Goal: Information Seeking & Learning: Learn about a topic

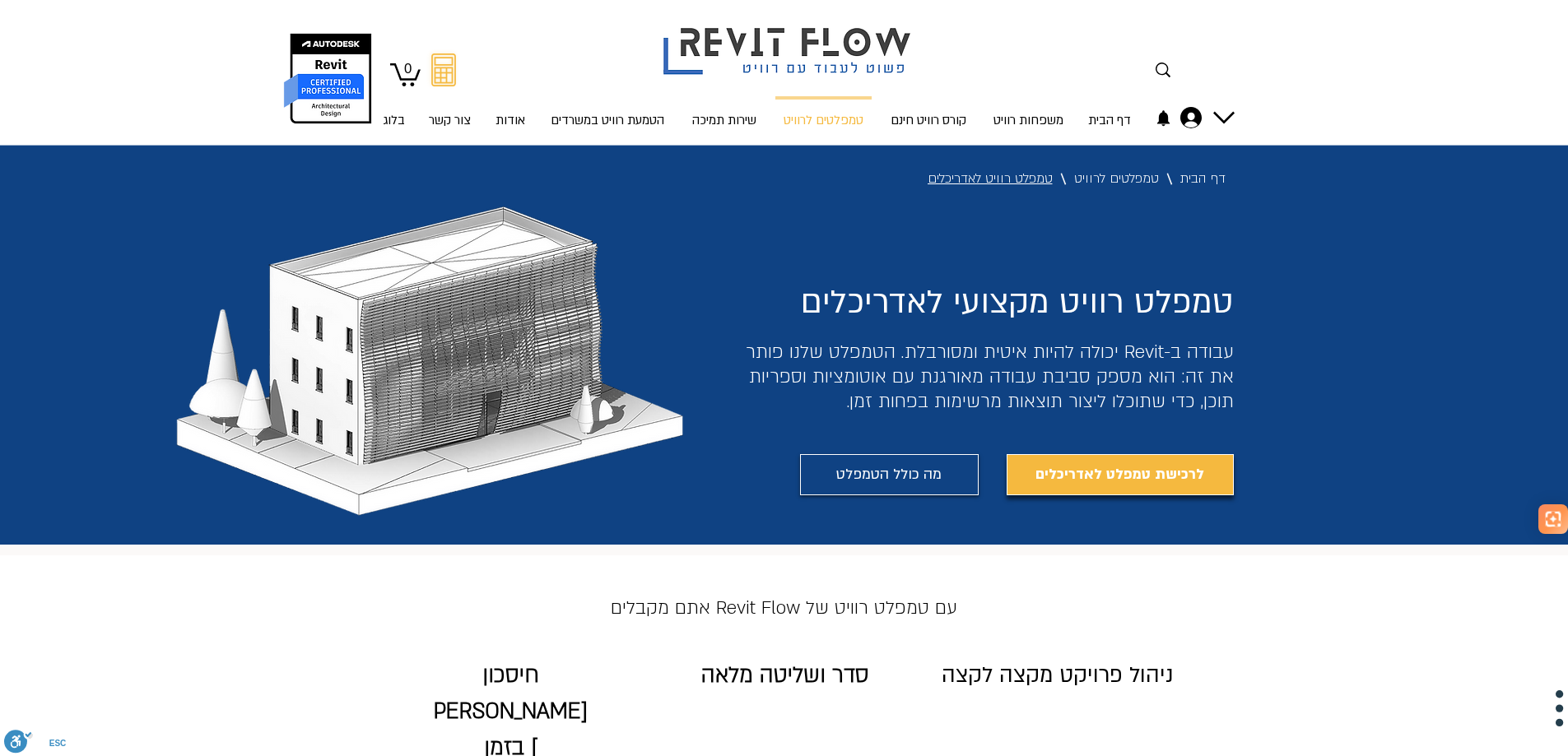
drag, startPoint x: 469, startPoint y: 429, endPoint x: 1205, endPoint y: -37, distance: 871.1
click at [936, 115] on p "קורס רוויט חינם" at bounding box center [928, 121] width 88 height 43
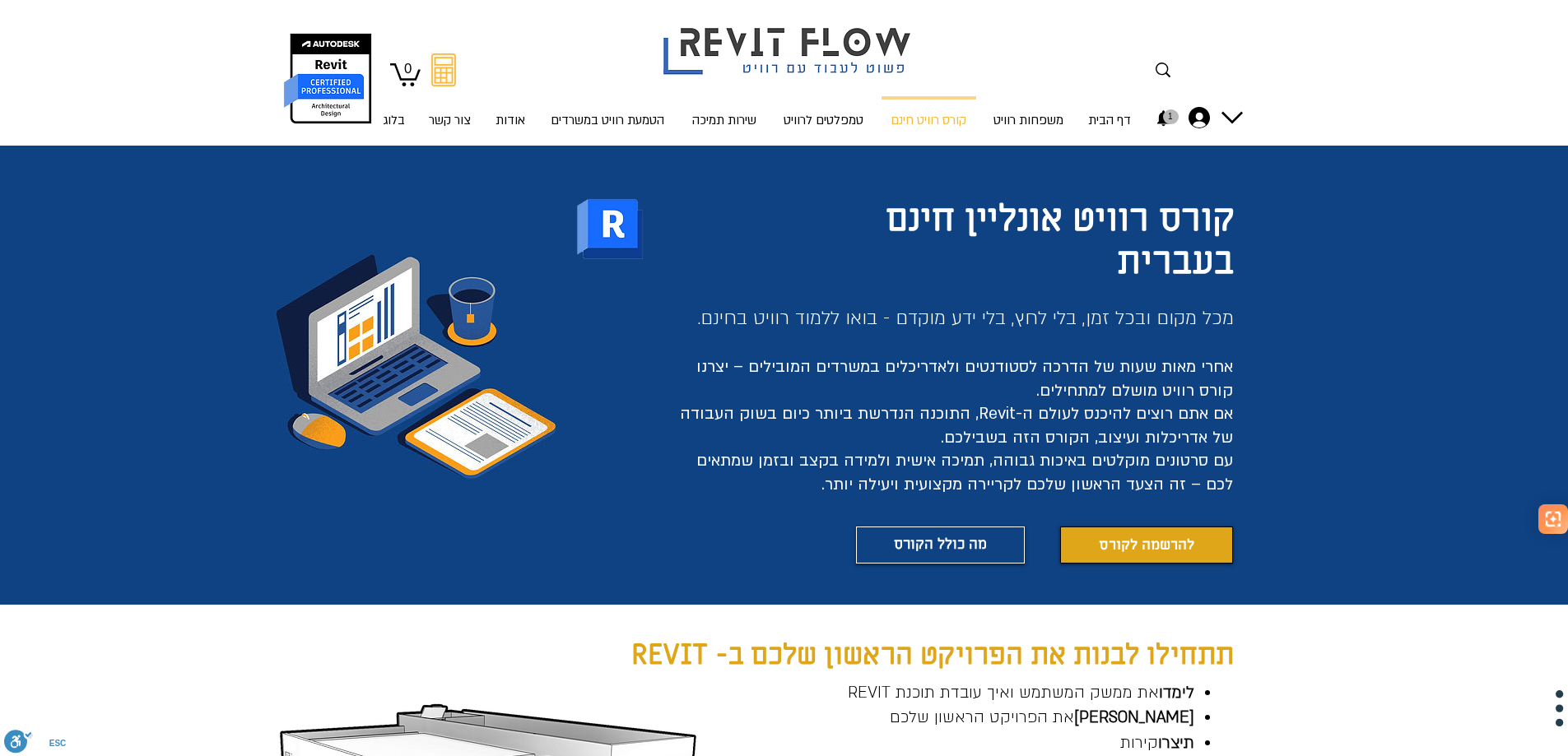
click at [1164, 117] on icon "1 התראות" at bounding box center [1162, 118] width 13 height 16
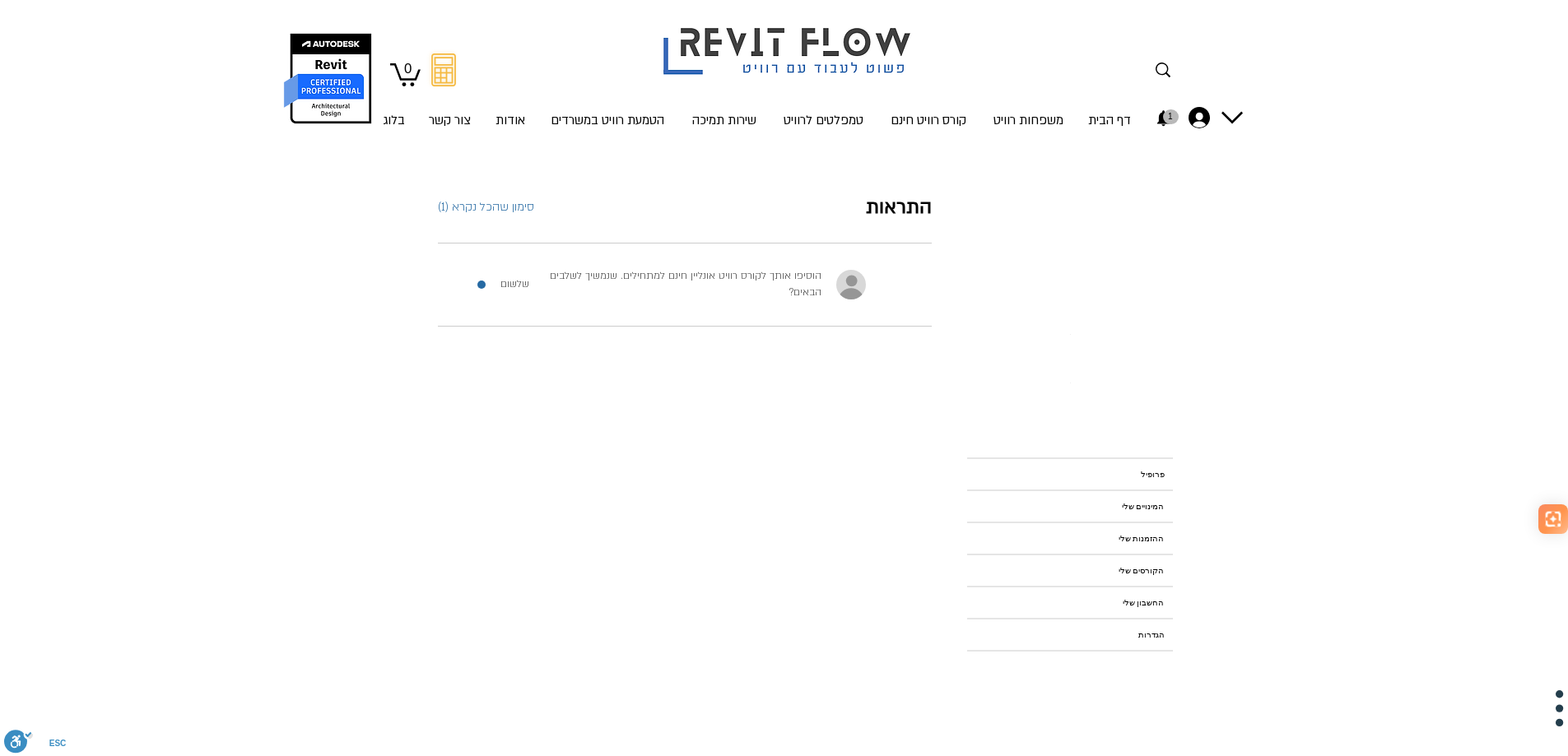
click at [1166, 117] on icon "1 התראות" at bounding box center [1162, 118] width 13 height 16
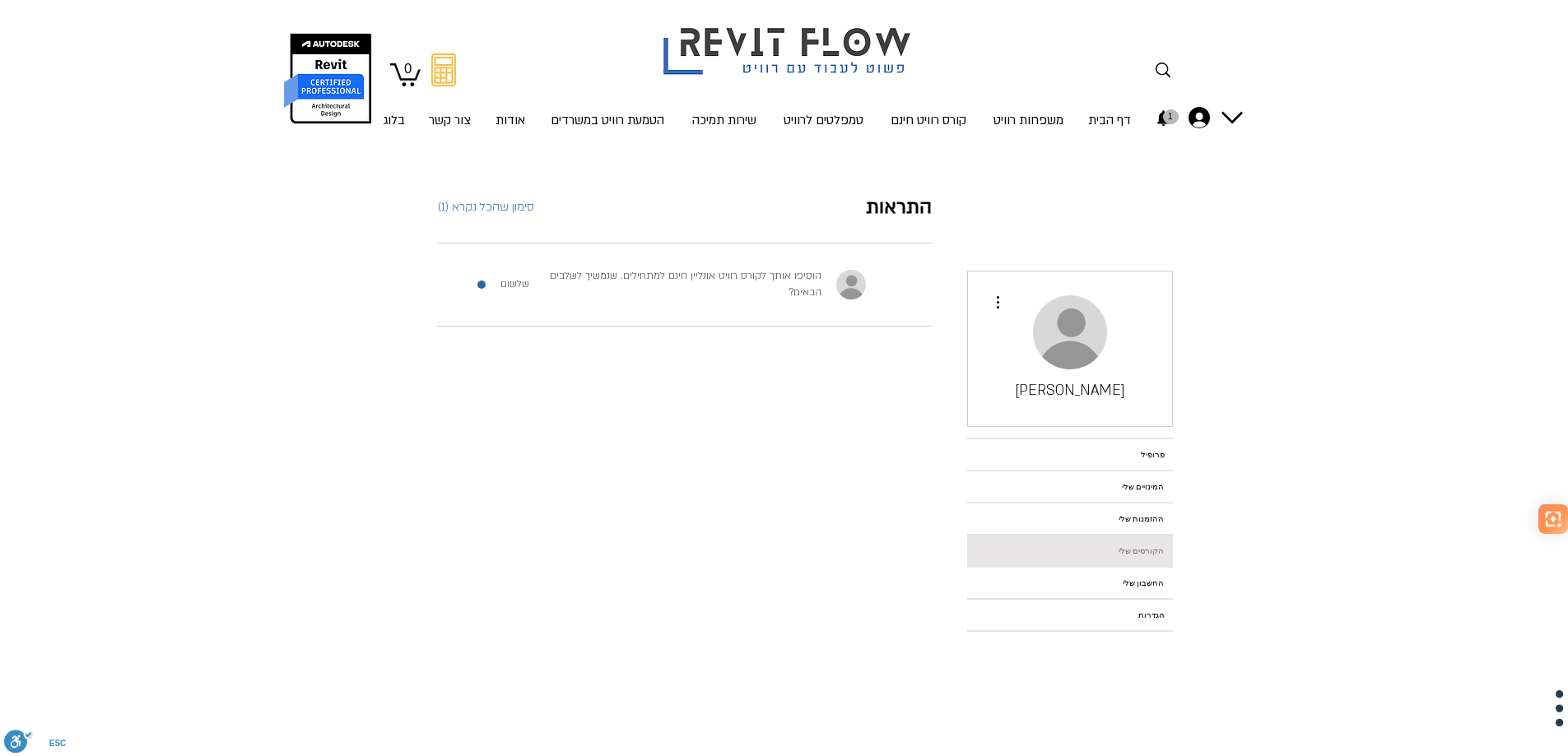
click at [1102, 552] on link "הקורסים שלי" at bounding box center [1069, 551] width 205 height 30
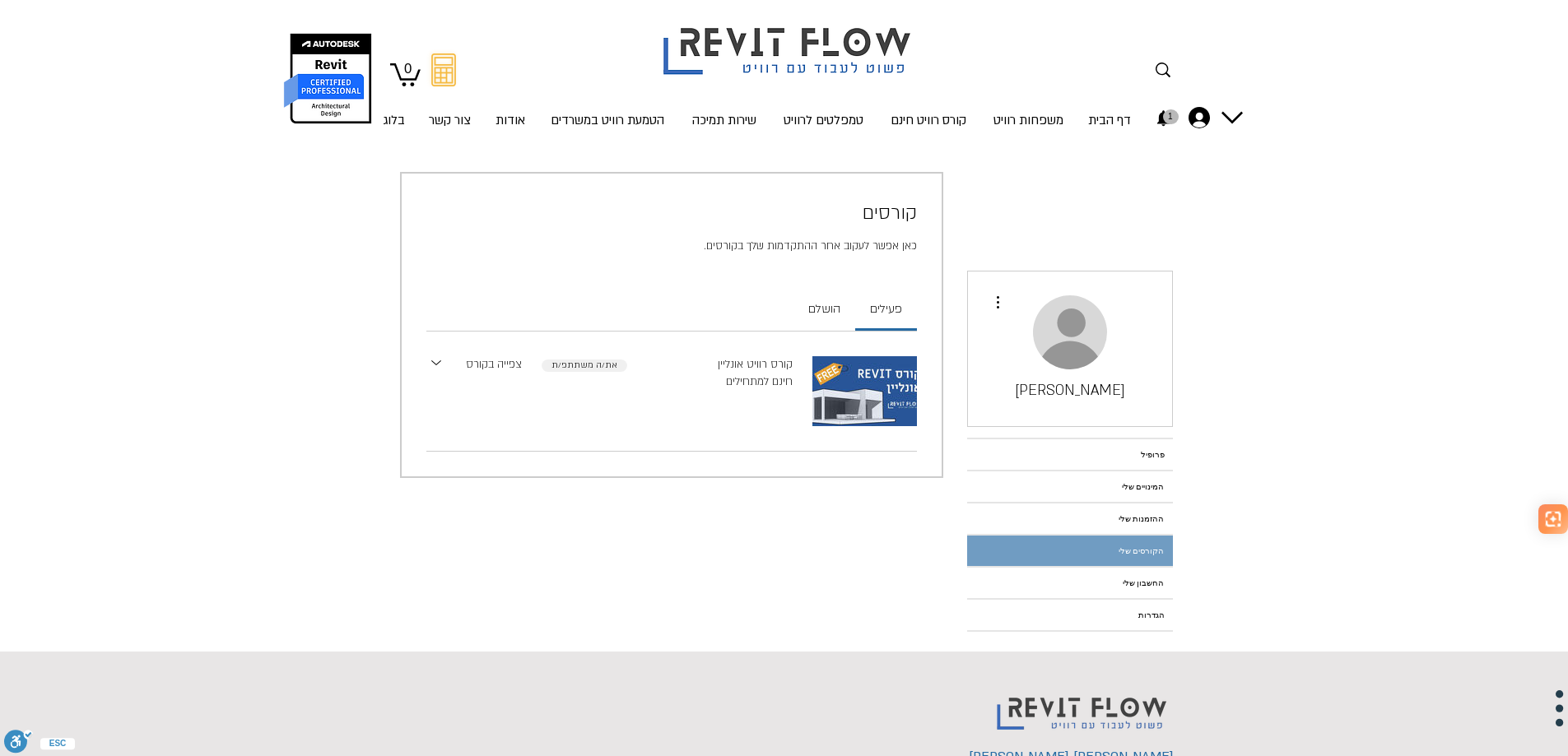
click at [479, 367] on link "צפייה בקורס" at bounding box center [494, 365] width 56 height 18
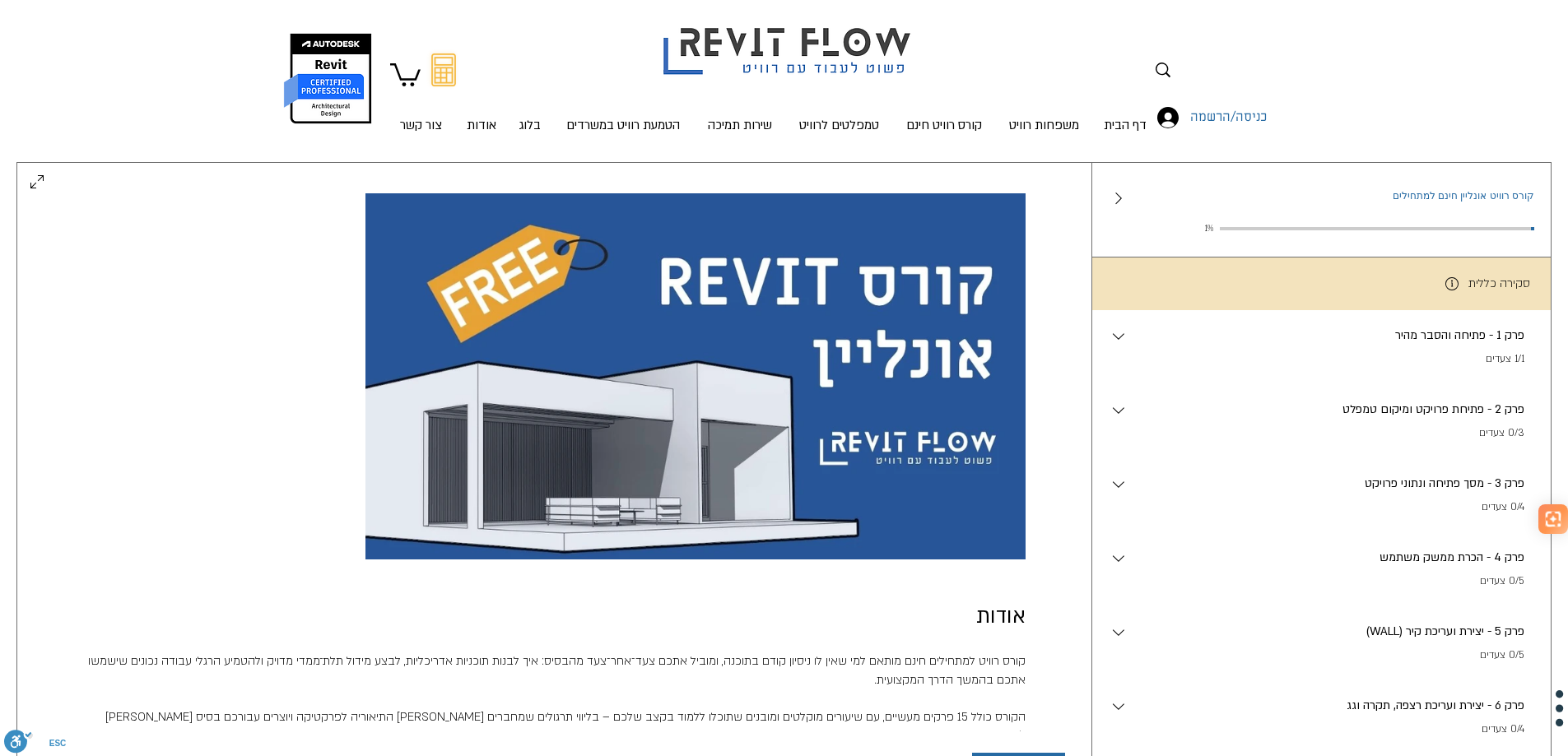
click at [673, 422] on img at bounding box center [695, 374] width 659 height 371
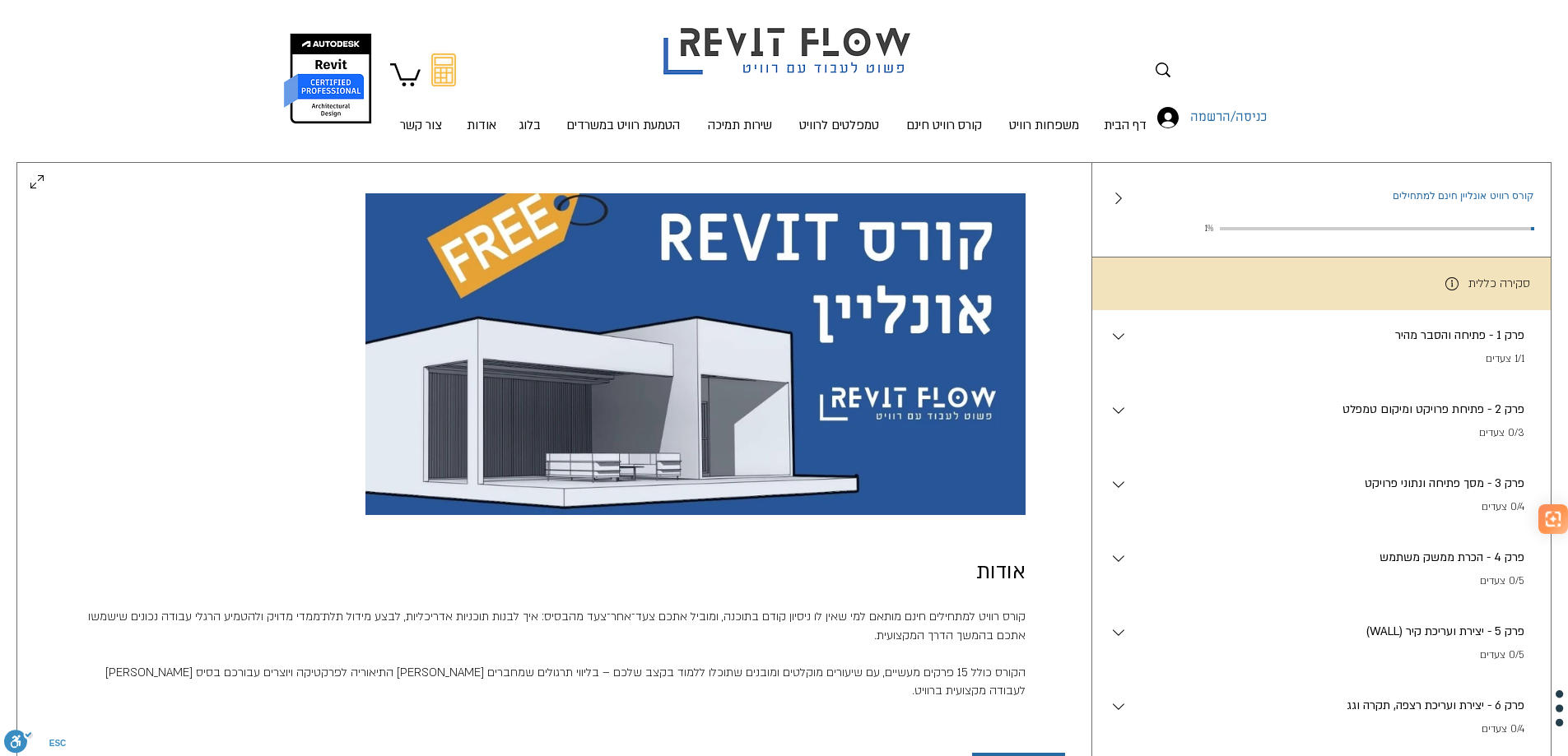
scroll to position [148, 0]
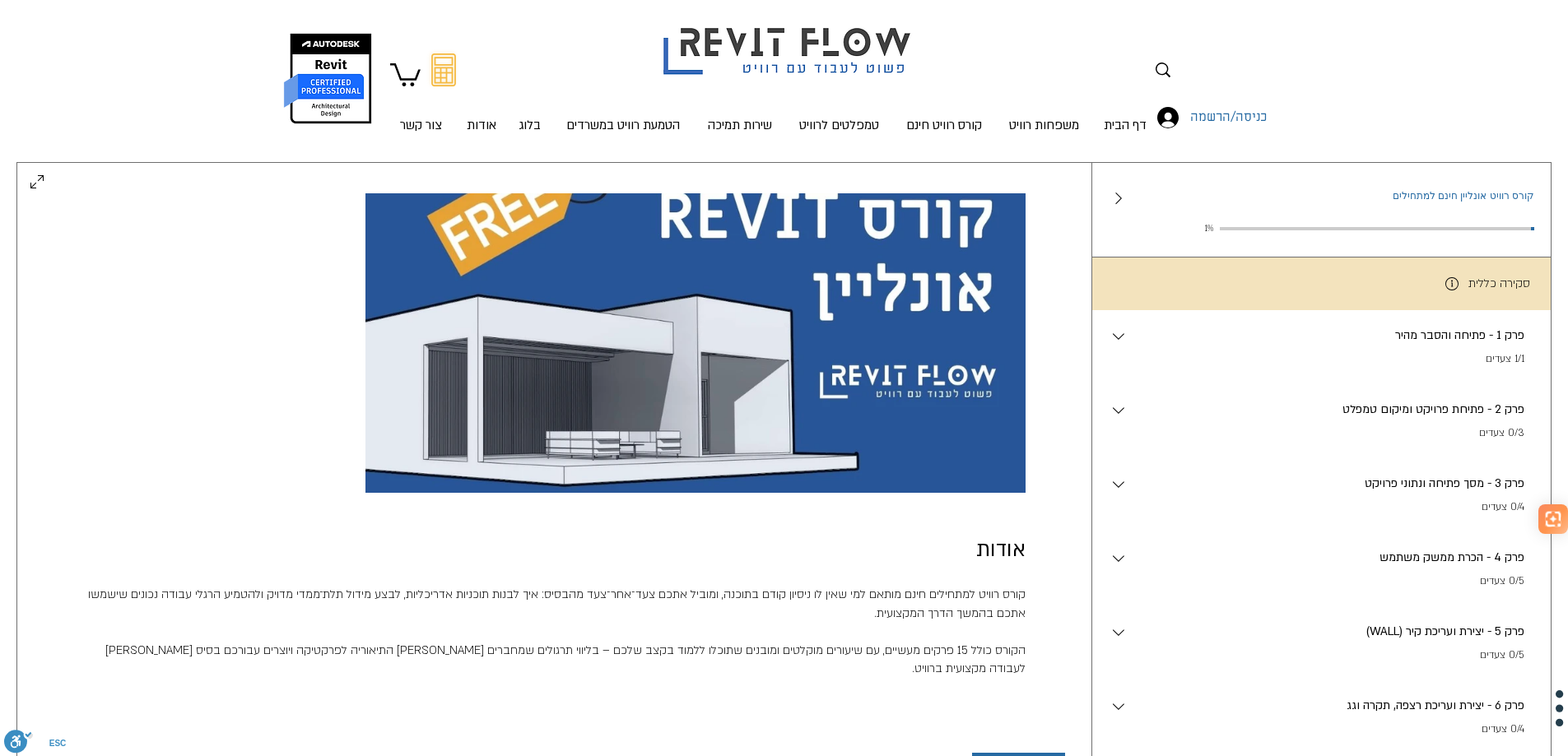
click at [1456, 345] on p "פרק 1 - פתיחה והסבר מהיר" at bounding box center [1326, 335] width 396 height 18
click at [1131, 345] on p "פרק 1 - פתיחה והסבר מהיר" at bounding box center [1326, 335] width 396 height 18
click at [1118, 346] on icon "main content" at bounding box center [1118, 336] width 20 height 20
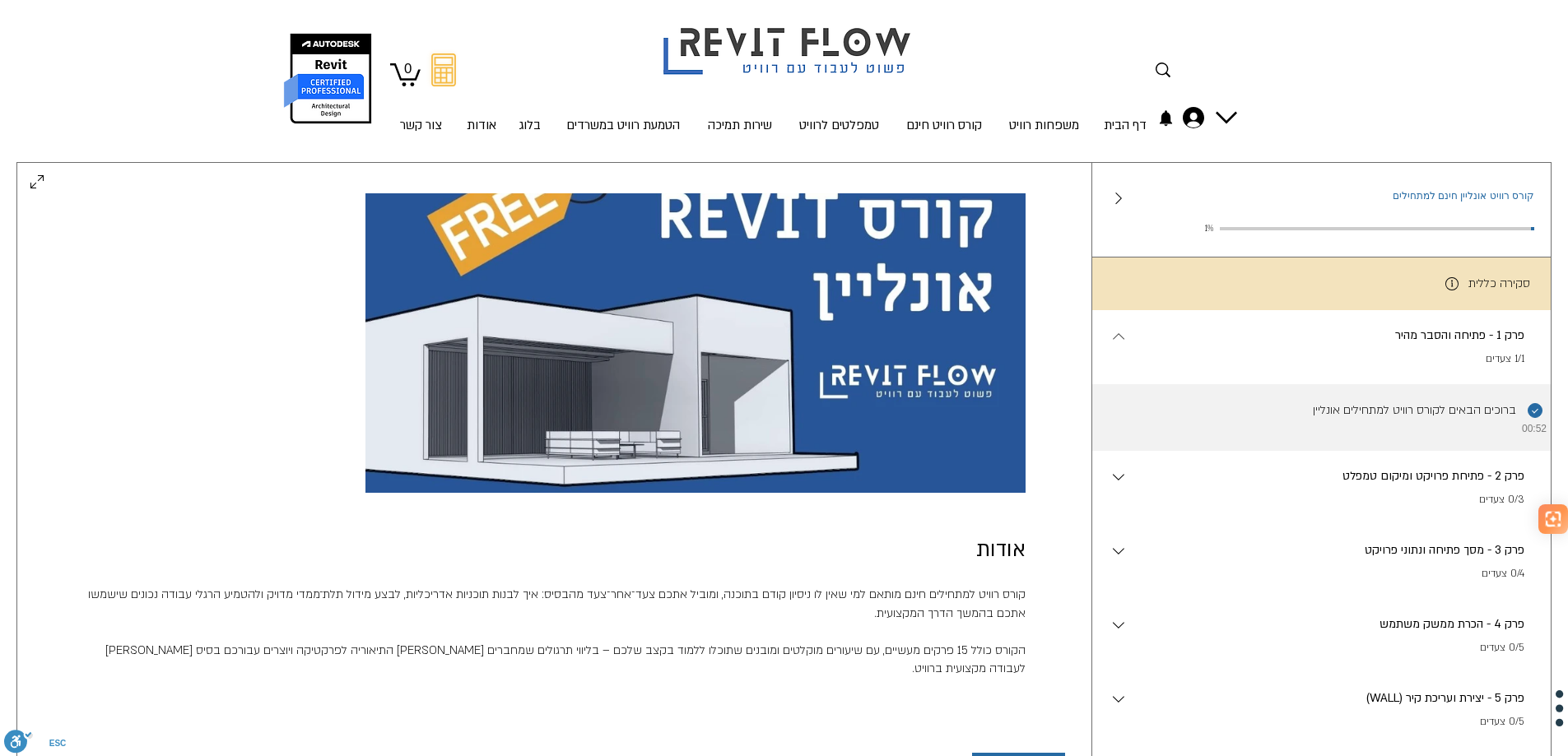
click at [1413, 421] on li "השלמת את השלב הזה. ברוכים הבאים לקורס רוויט למתחילים אונליין 00:52" at bounding box center [1321, 418] width 459 height 67
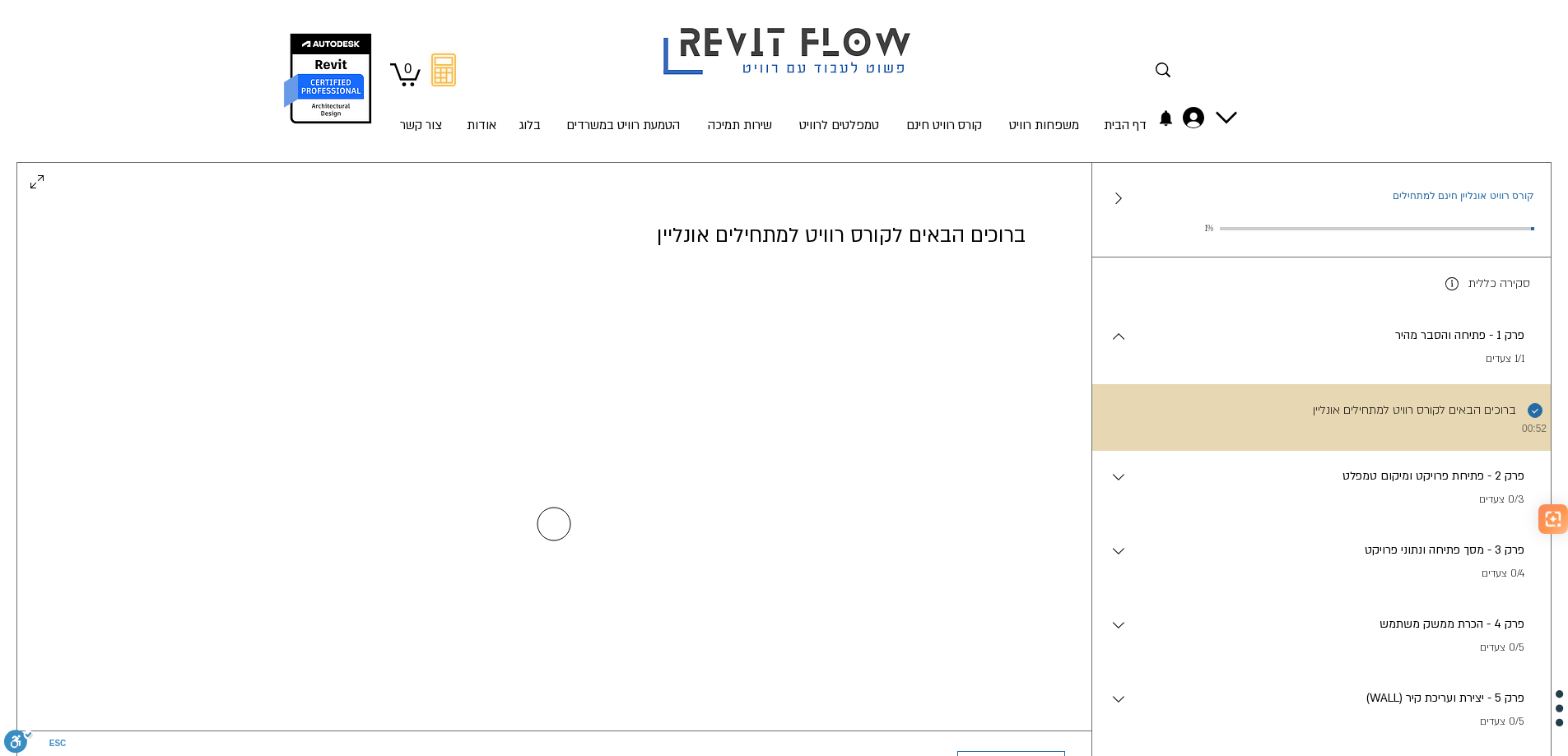
scroll to position [0, 0]
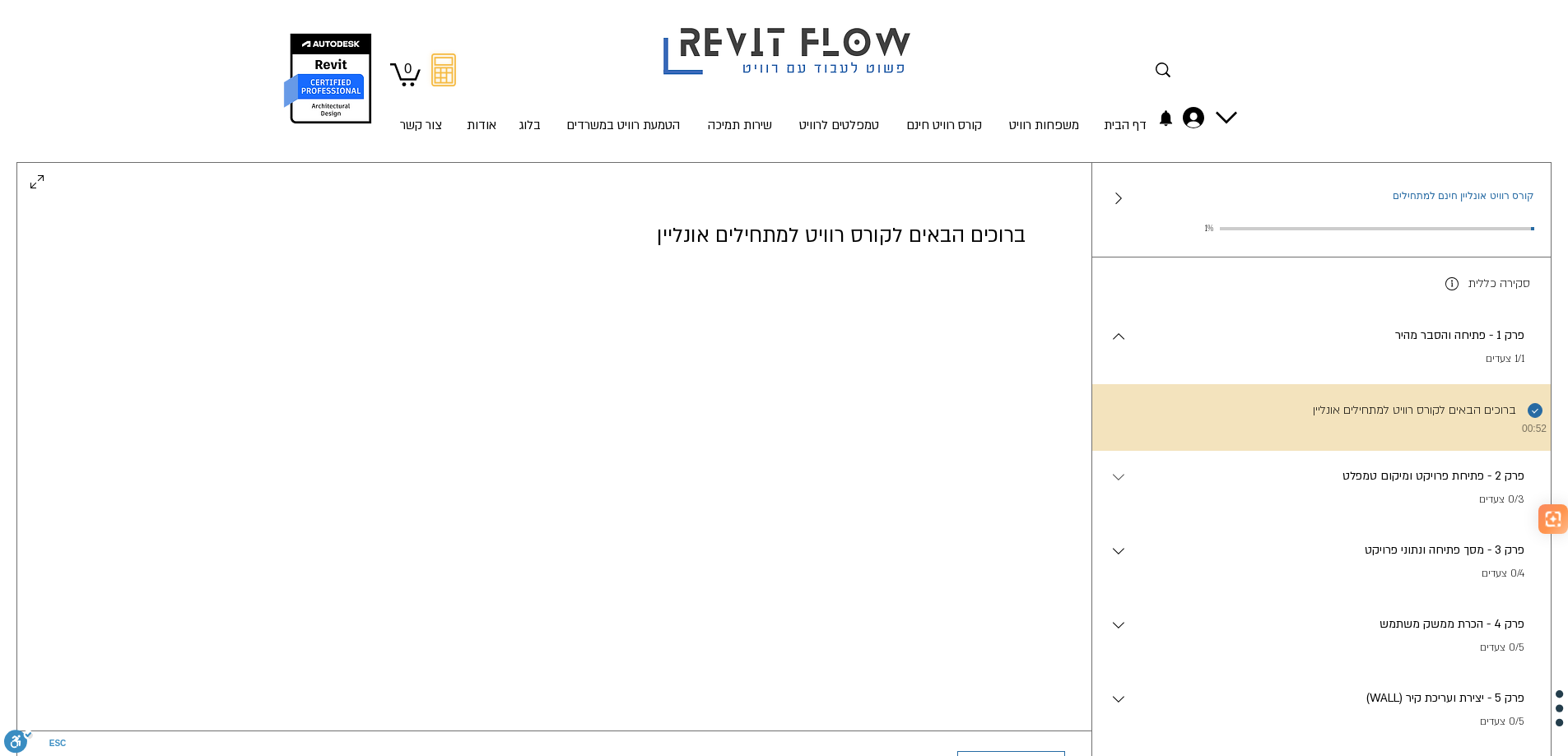
click at [1119, 478] on icon "main content" at bounding box center [1118, 477] width 20 height 20
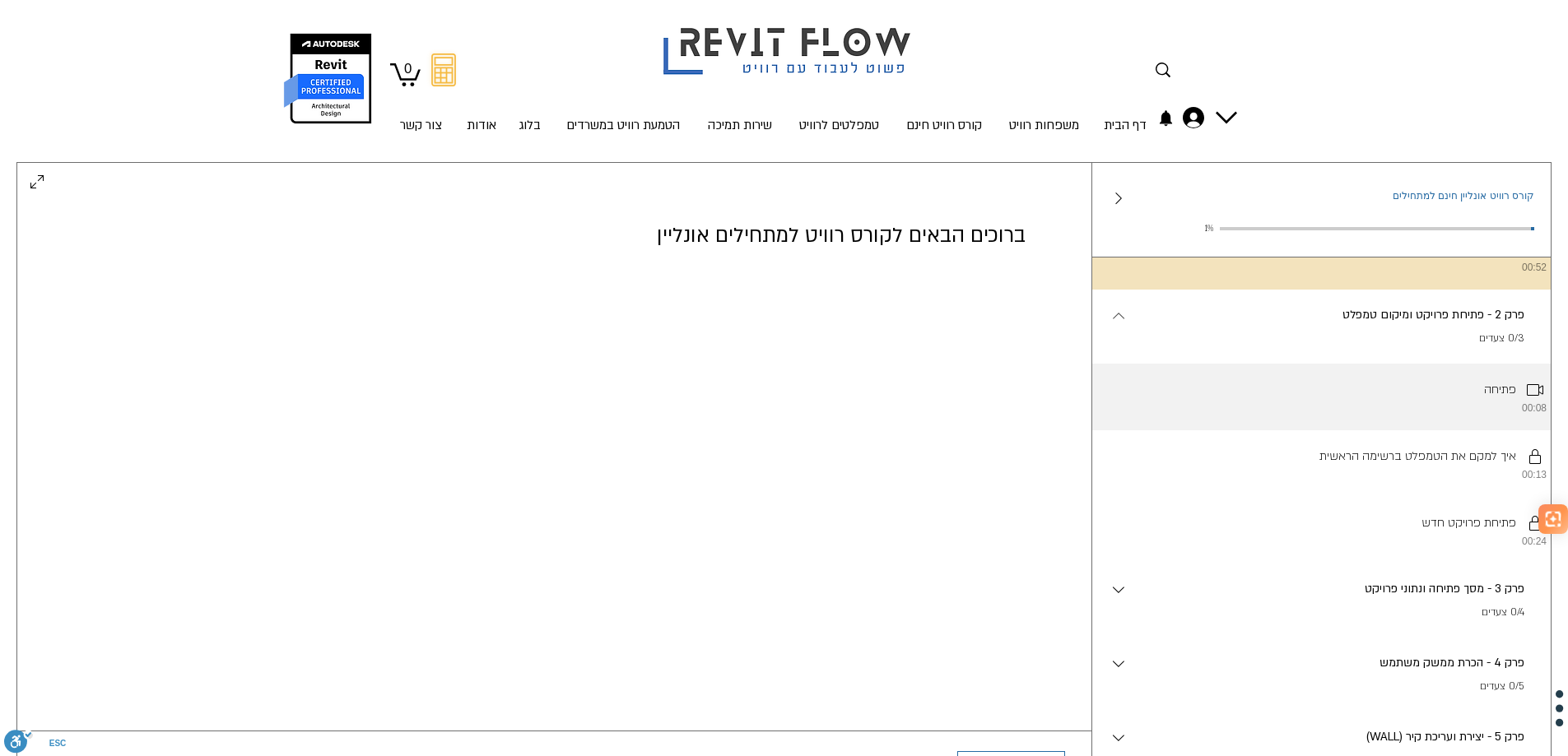
scroll to position [164, 0]
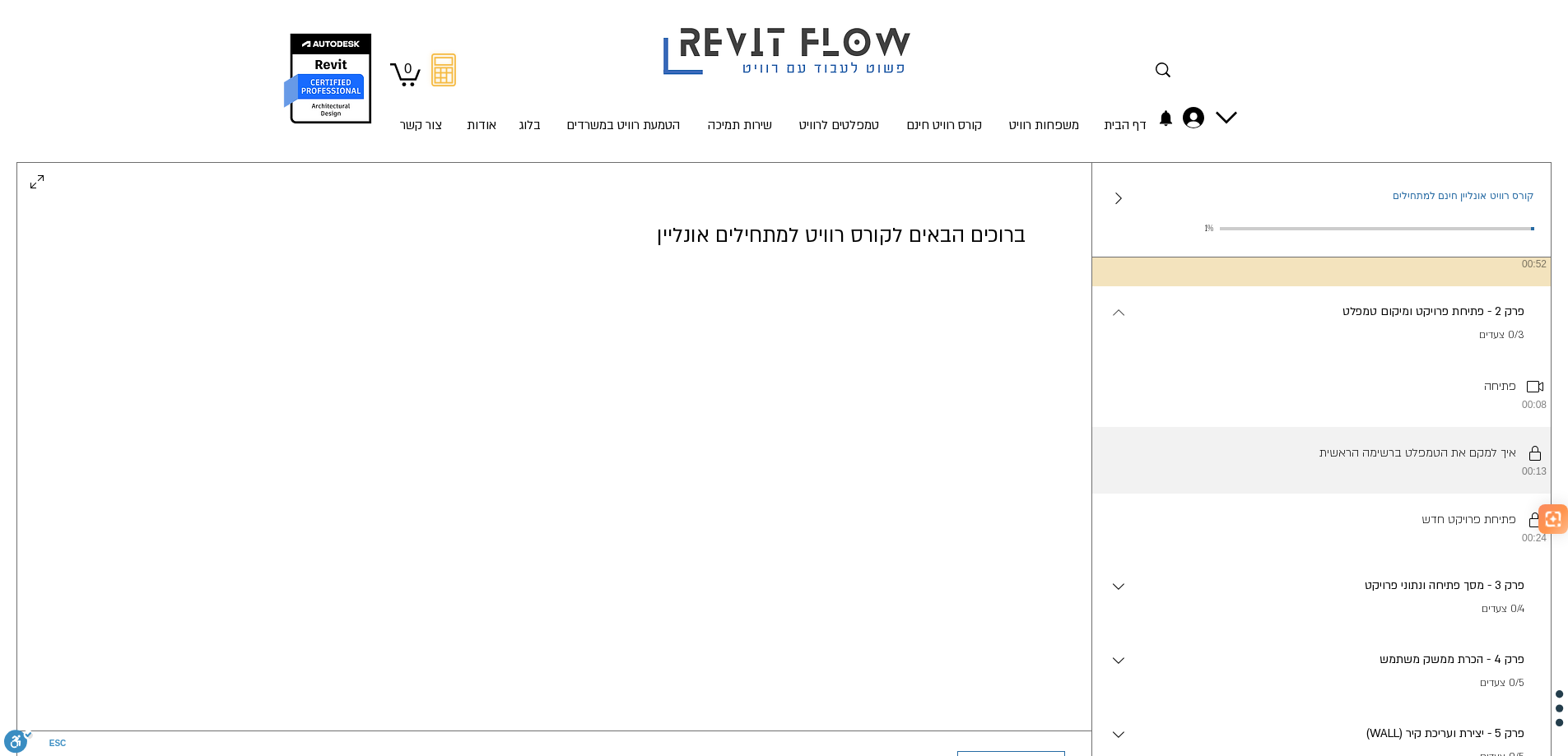
click at [1376, 473] on li "יש להשלים את השלבים לפי הסדר. איך למקם את הטמפלט ברשימה הראשית 00:13" at bounding box center [1321, 460] width 459 height 67
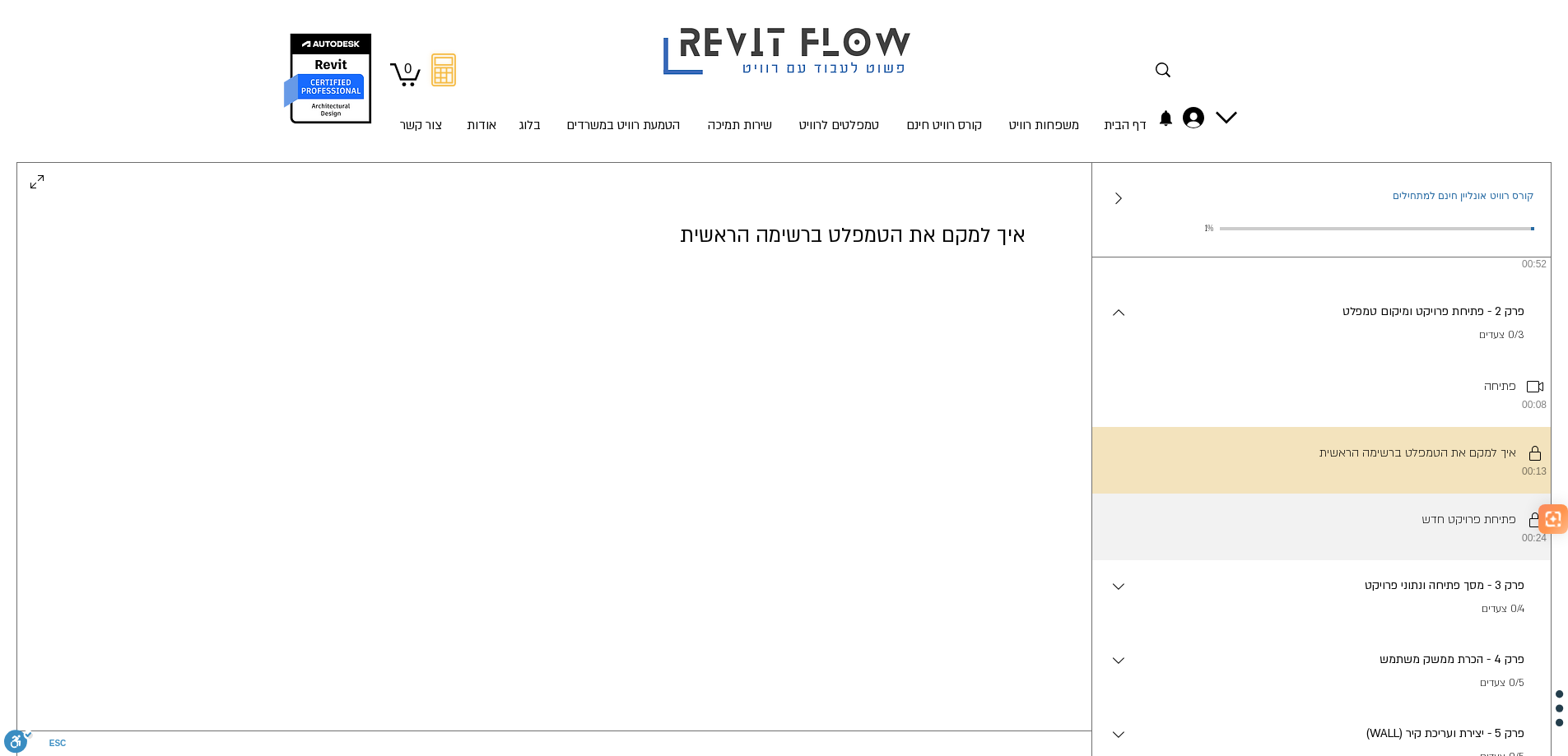
click at [1372, 528] on li "יש להשלים את השלבים לפי הסדר. פתיחת פרויקט חדש 00:24" at bounding box center [1321, 527] width 459 height 67
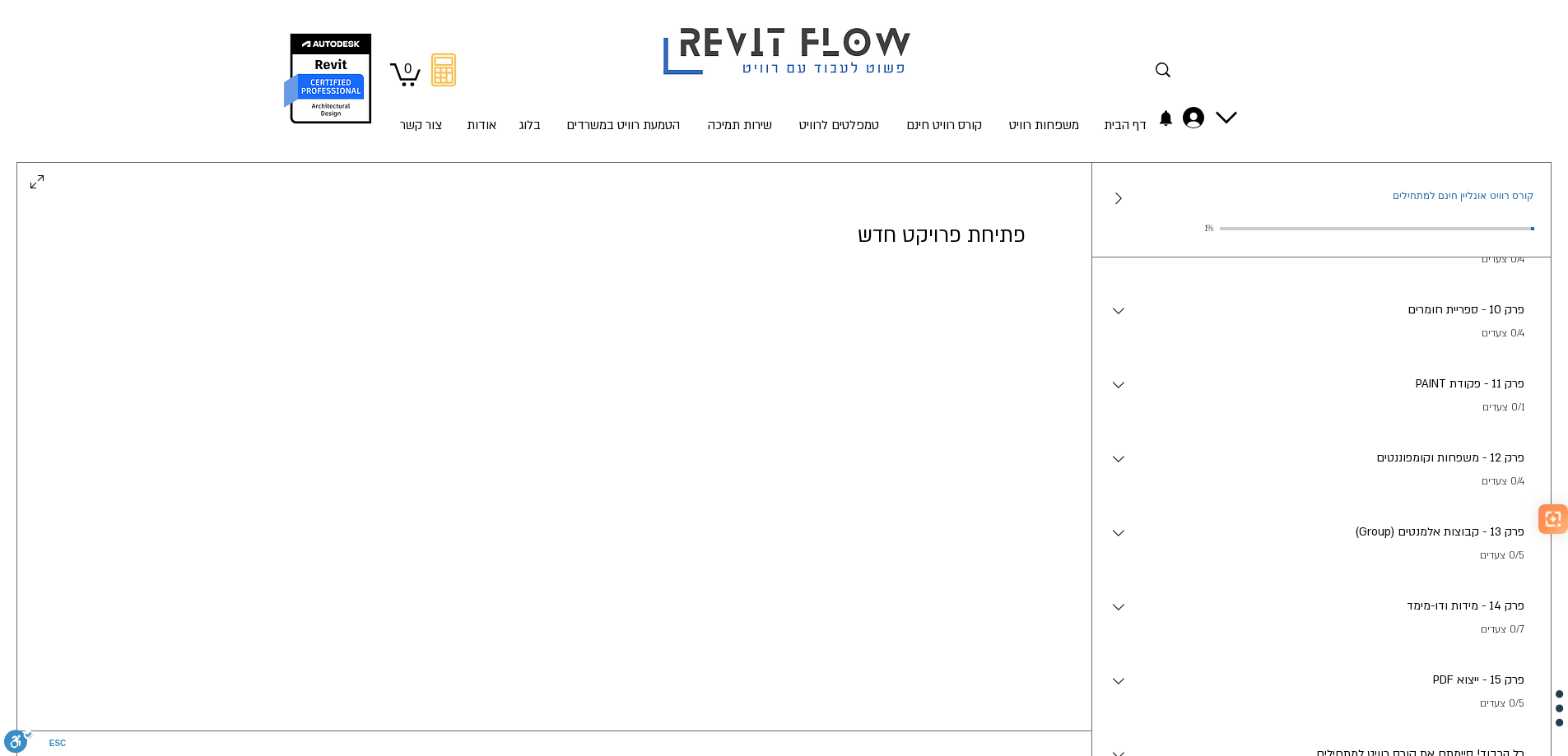
scroll to position [538, 0]
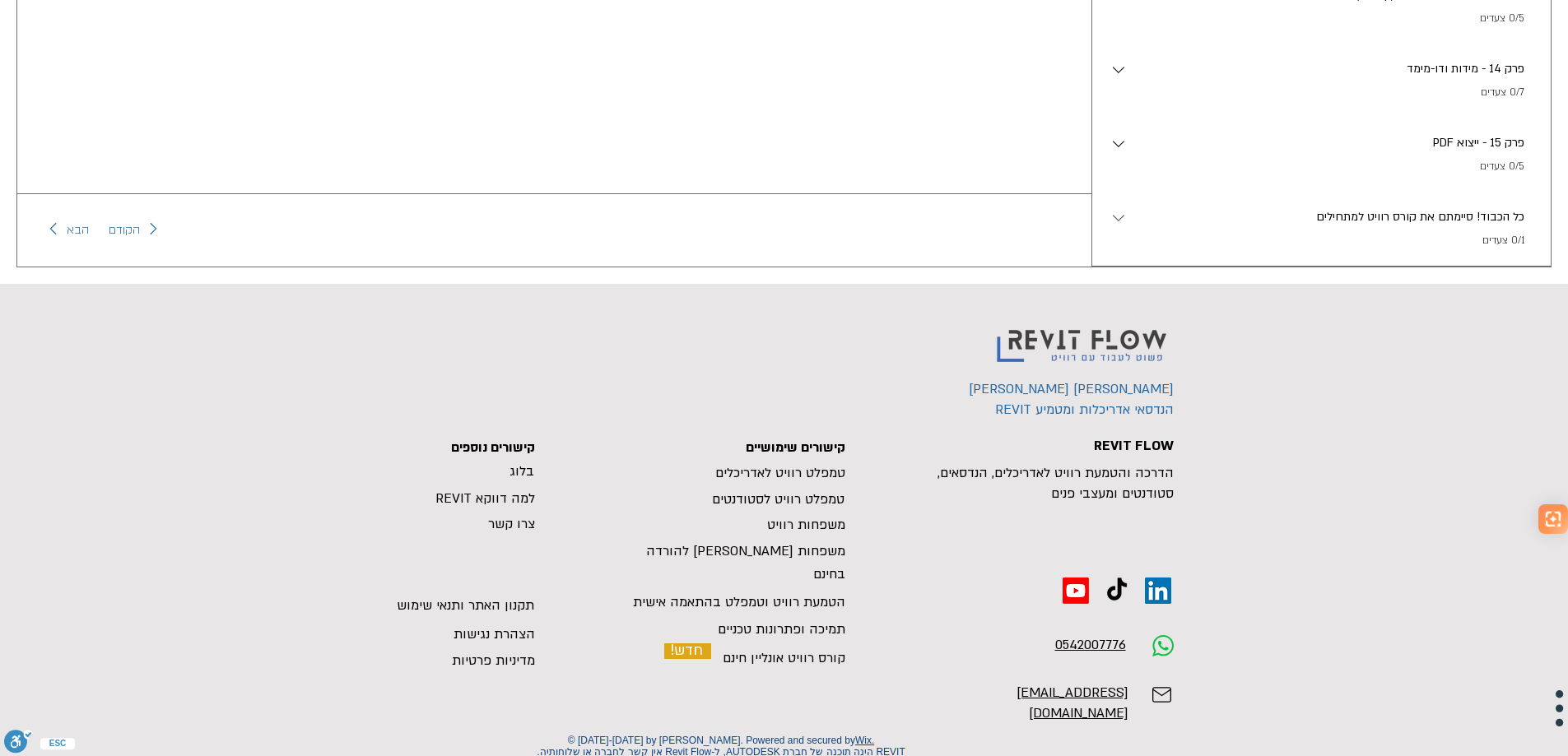
click at [1115, 221] on icon "main content" at bounding box center [1118, 218] width 20 height 20
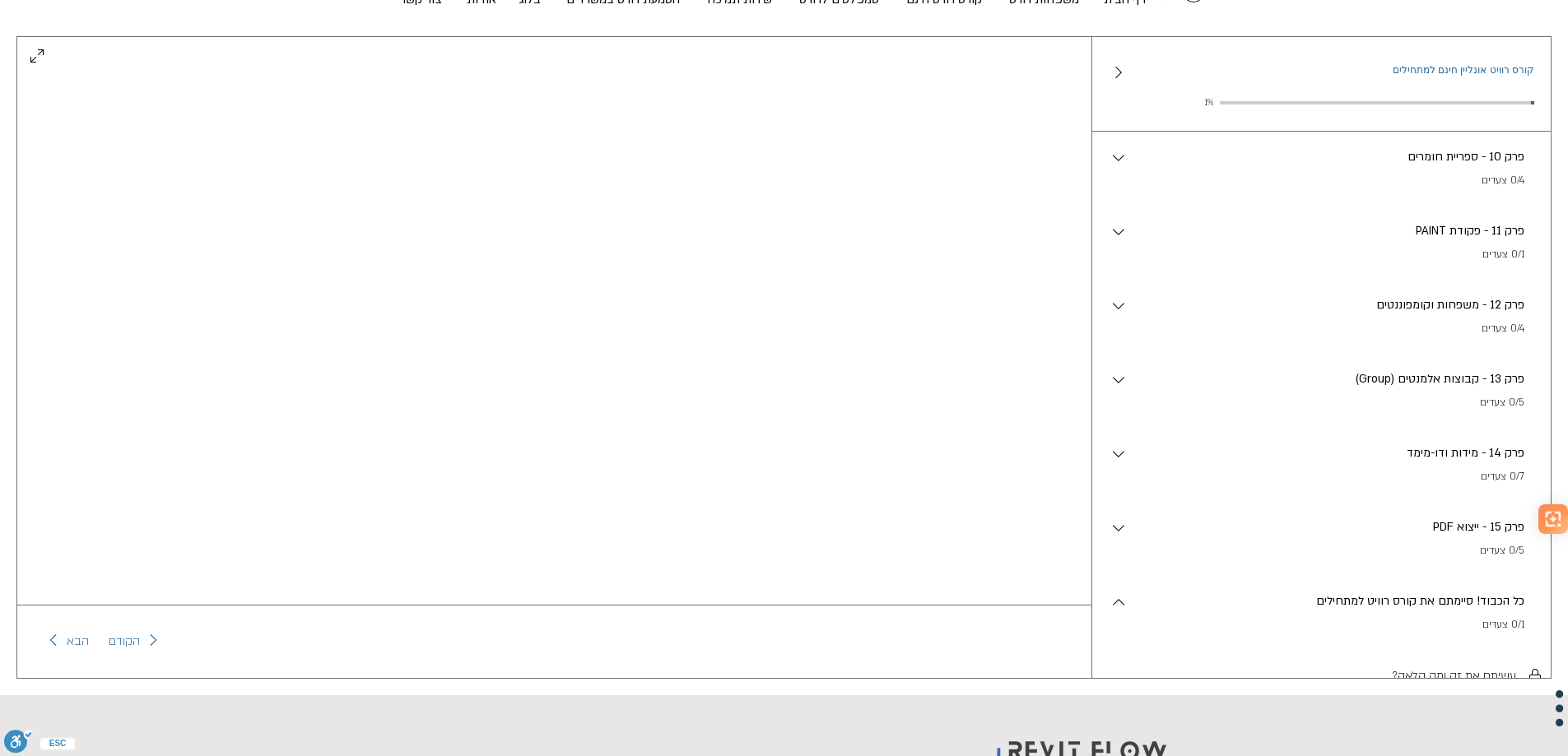
scroll to position [0, 0]
click at [134, 644] on span "הקודם" at bounding box center [124, 642] width 31 height 20
click at [70, 642] on span "הבא" at bounding box center [78, 642] width 23 height 20
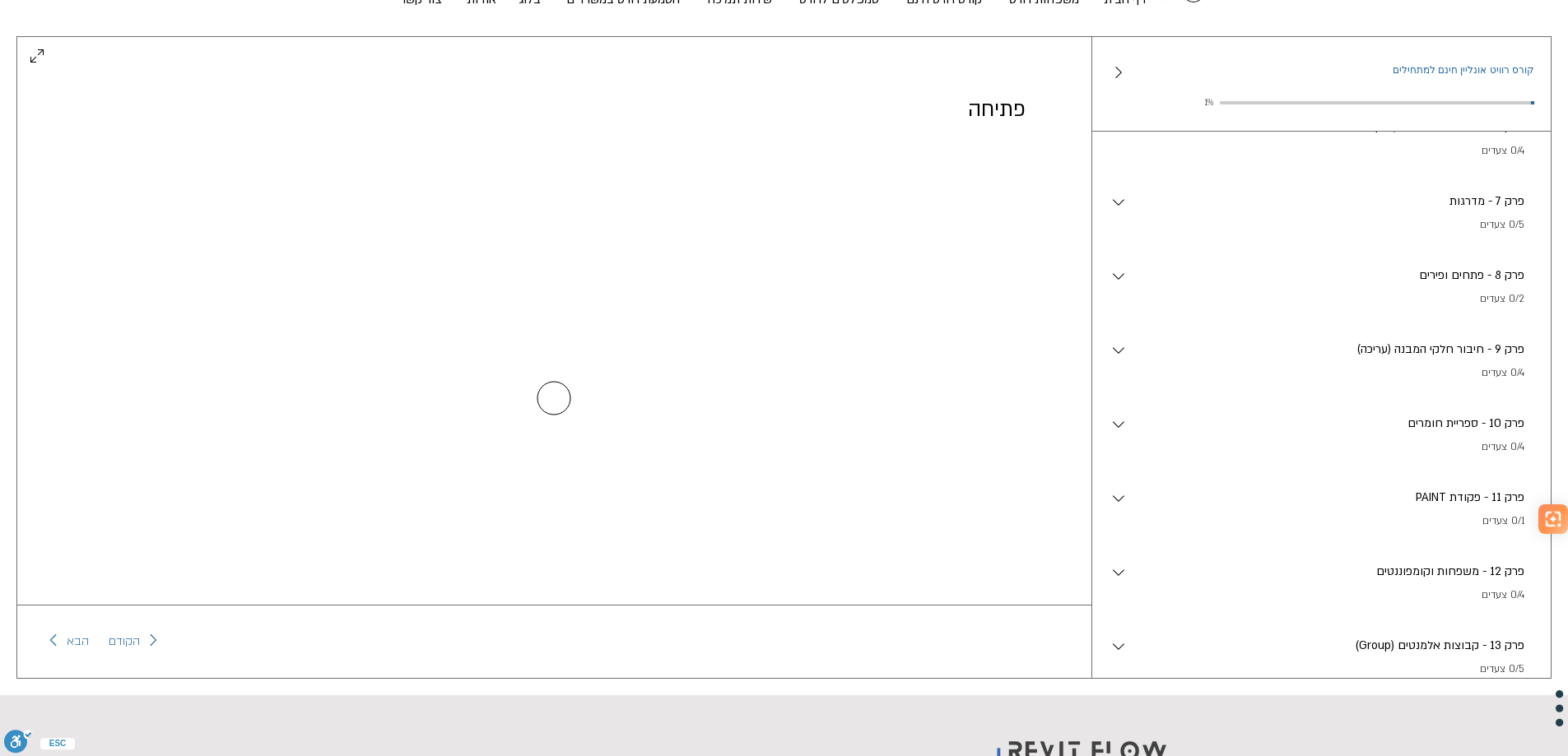
scroll to position [1261, 0]
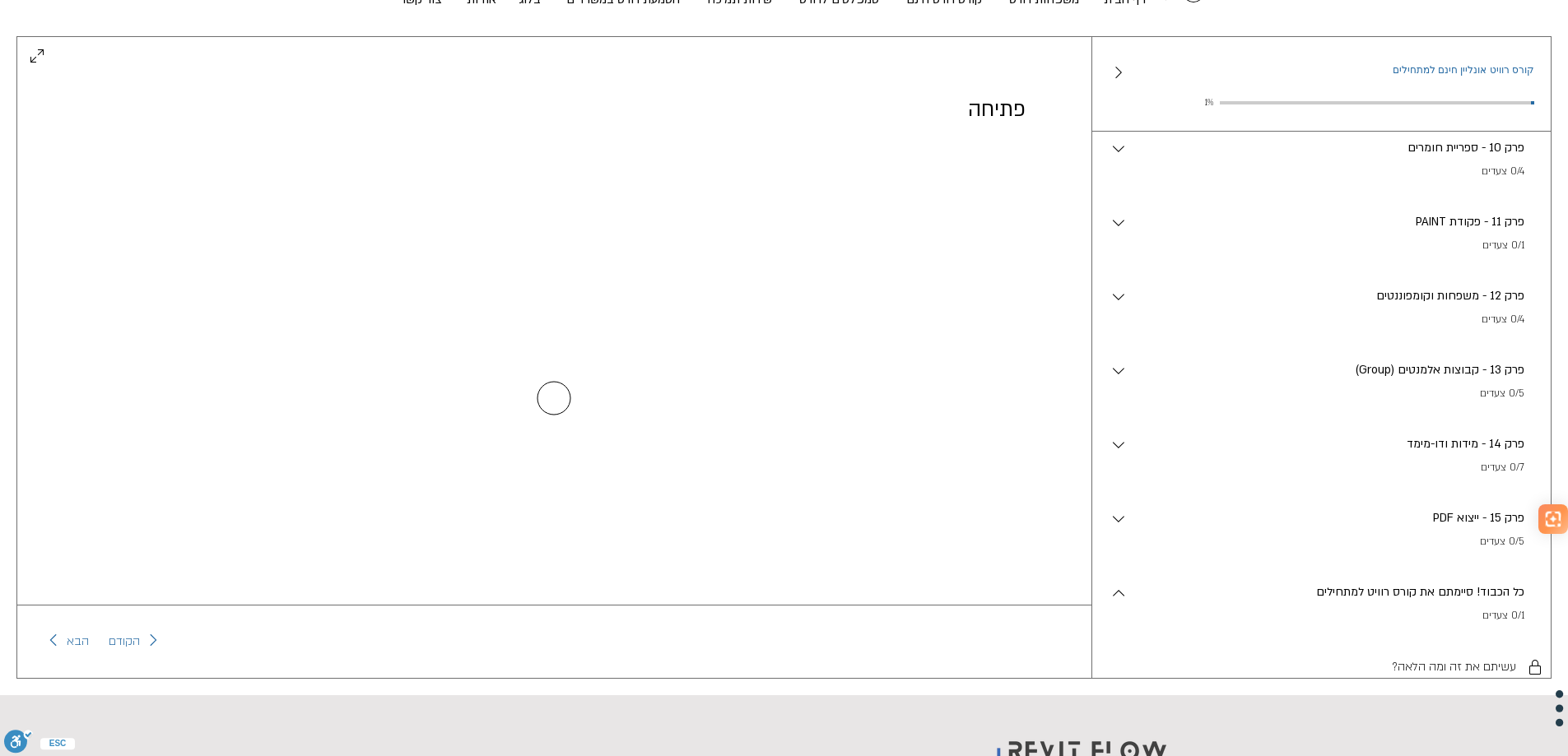
click at [125, 644] on span "הקודם" at bounding box center [124, 642] width 31 height 20
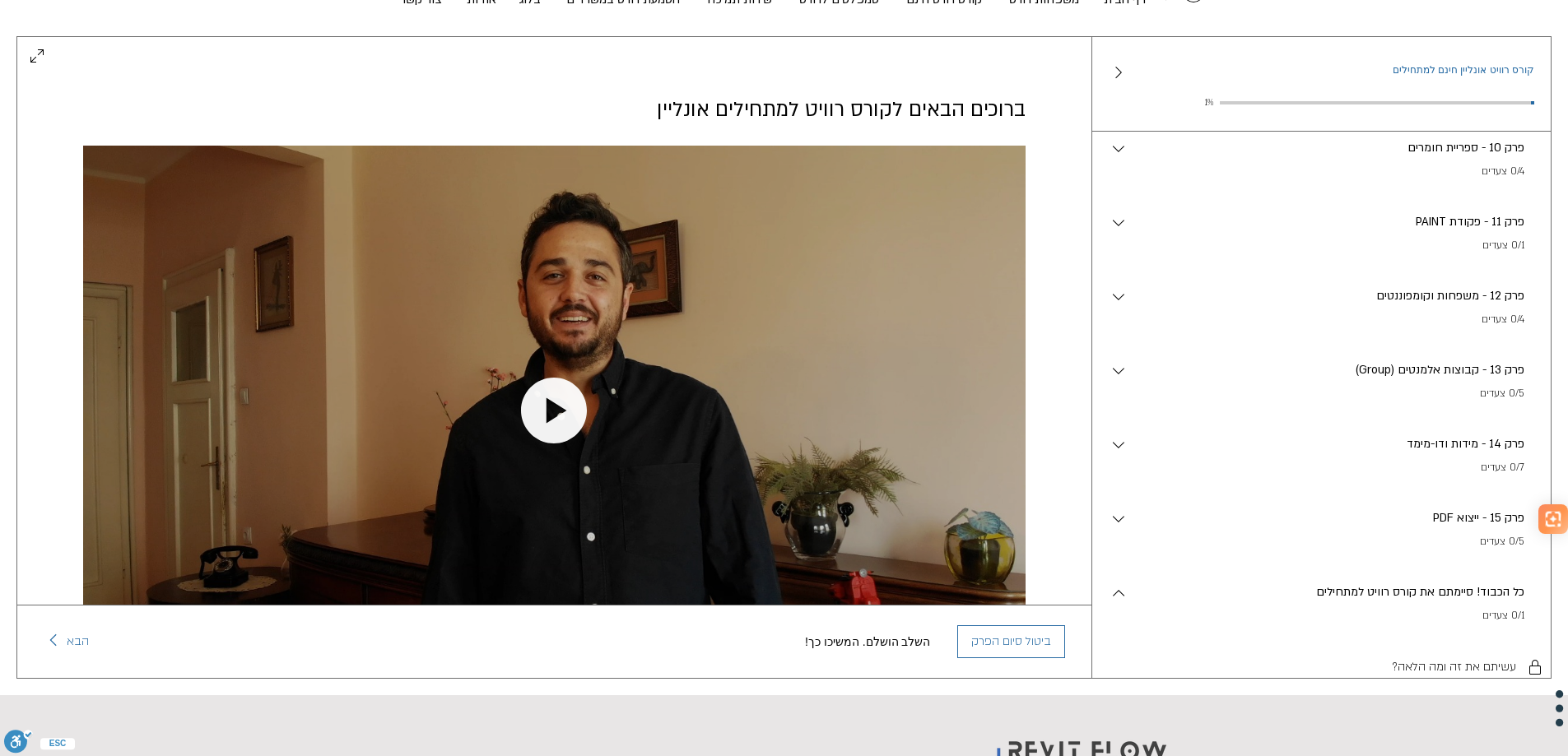
click at [125, 644] on div "השלב הושלם. המשיכו כך! ביטול סיום הפרק הבא" at bounding box center [554, 641] width 1074 height 73
click at [87, 648] on span "הבא" at bounding box center [78, 642] width 23 height 20
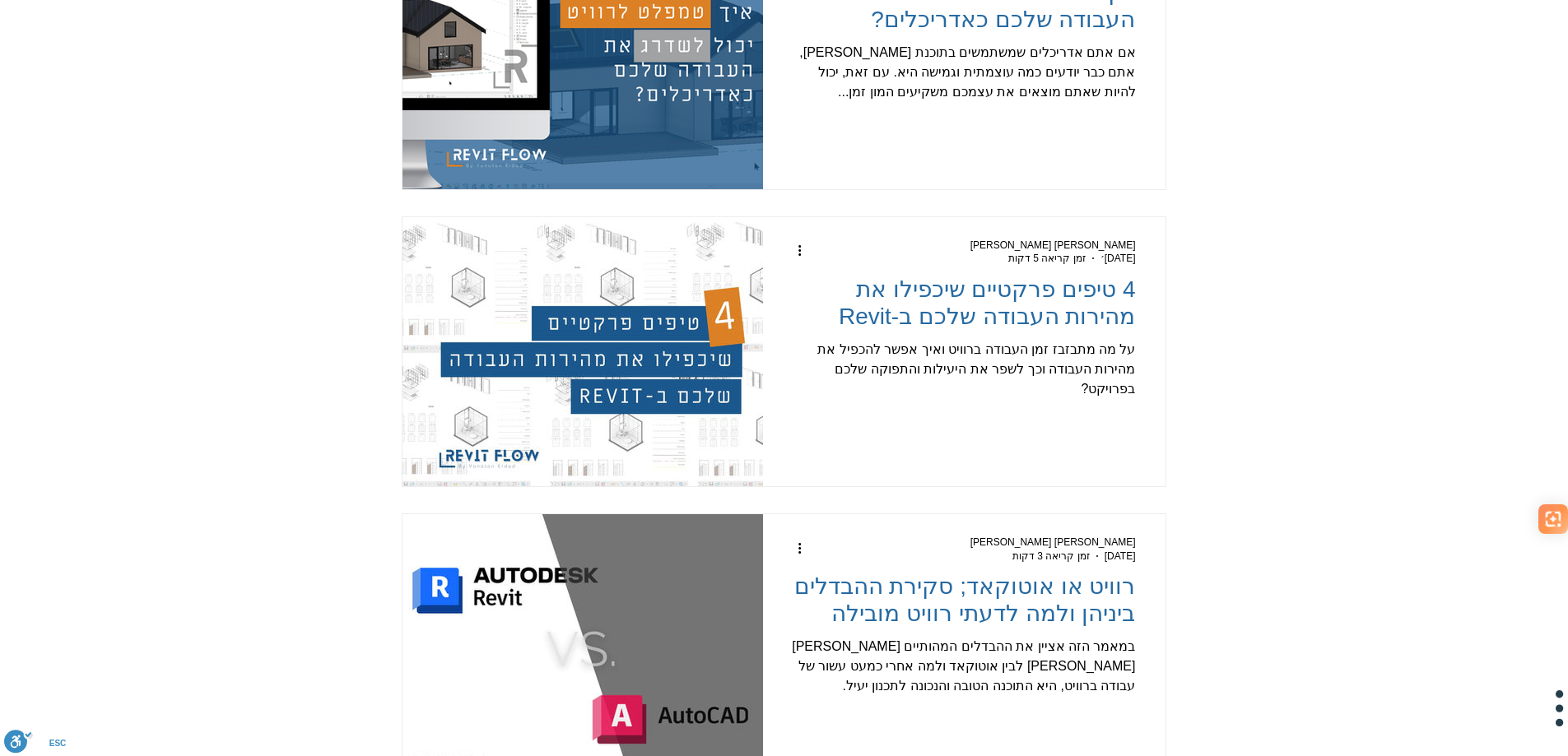
scroll to position [2396, 0]
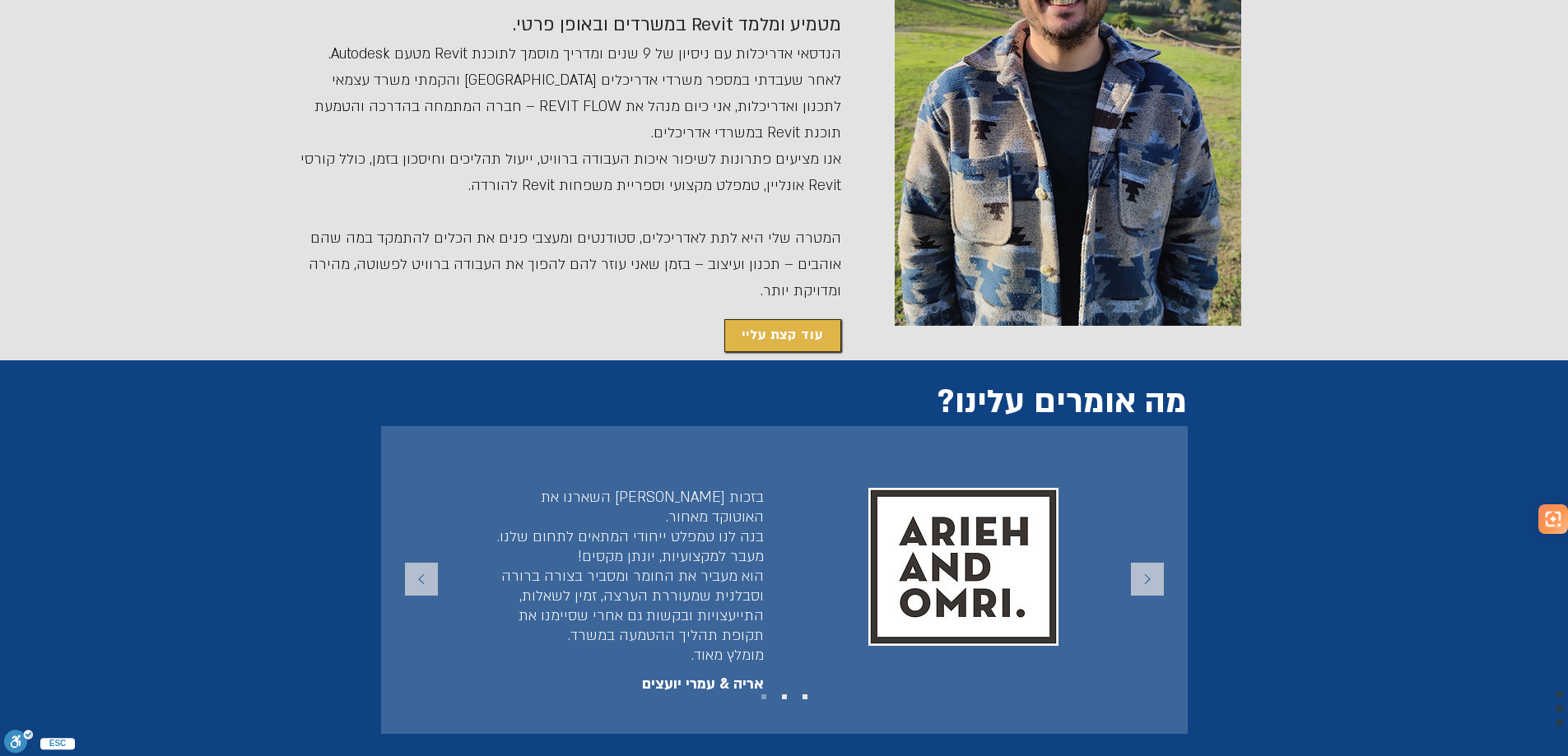
scroll to position [2715, 0]
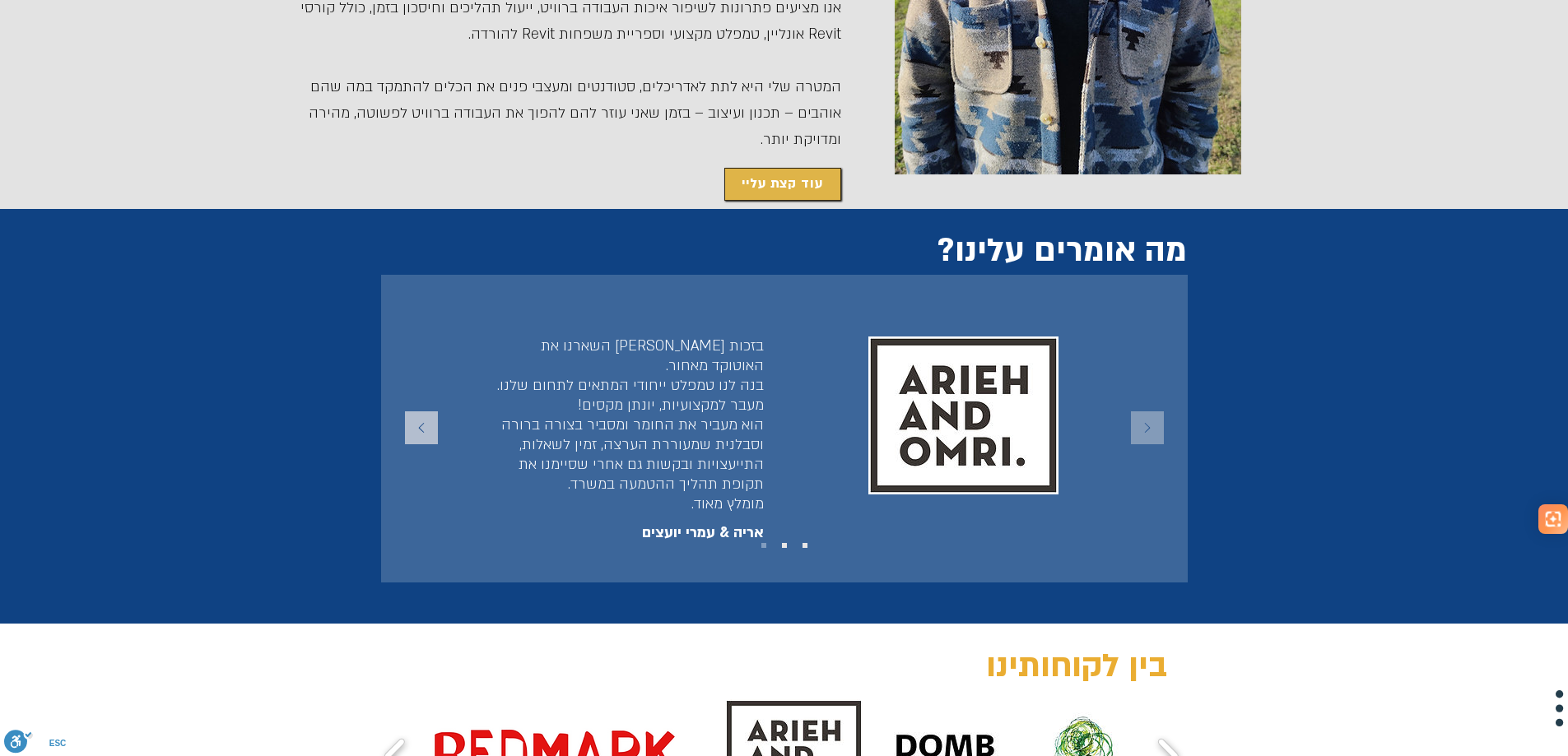
click at [1143, 412] on icon "הבא" at bounding box center [1146, 428] width 32 height 32
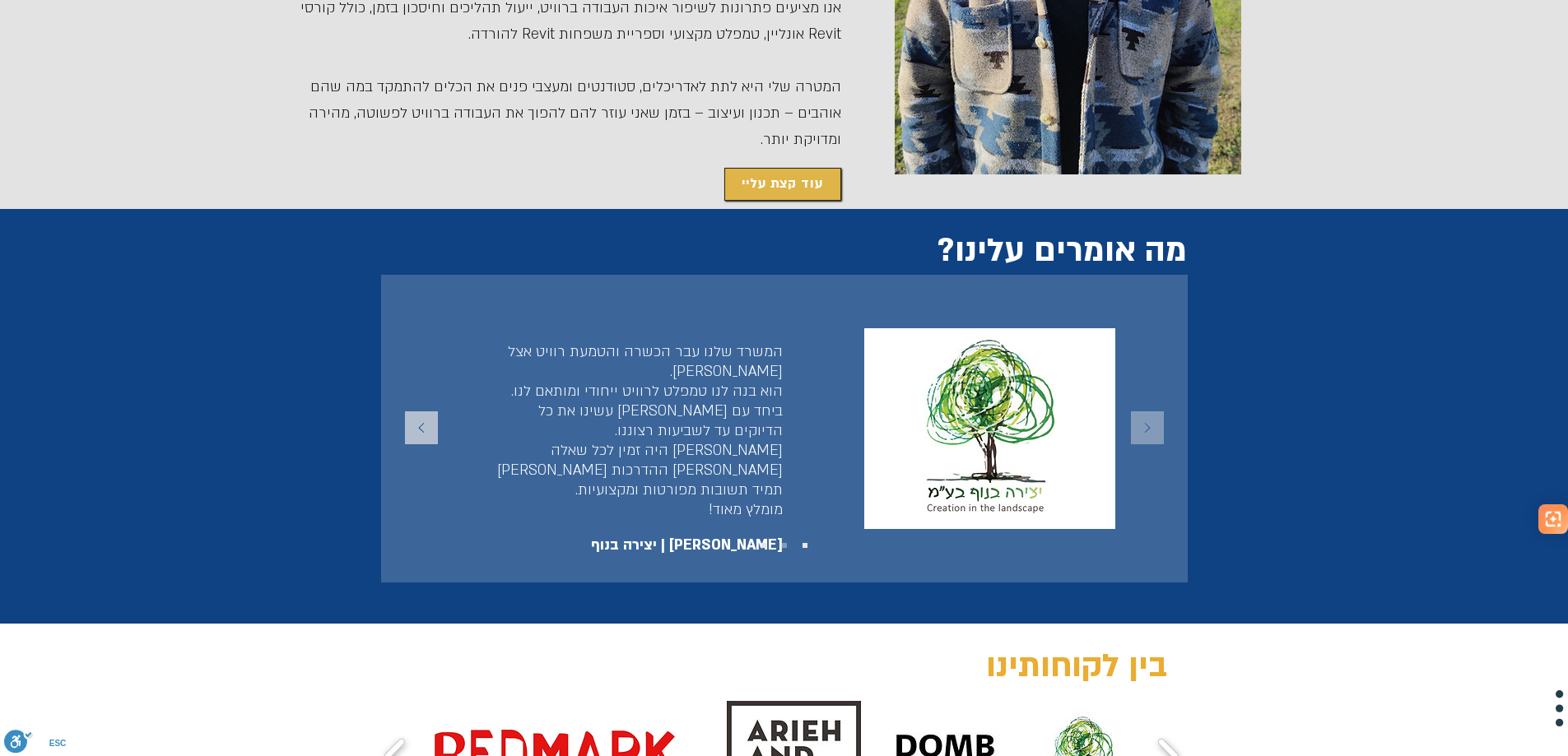
click at [1143, 412] on icon "הבא" at bounding box center [1146, 428] width 32 height 32
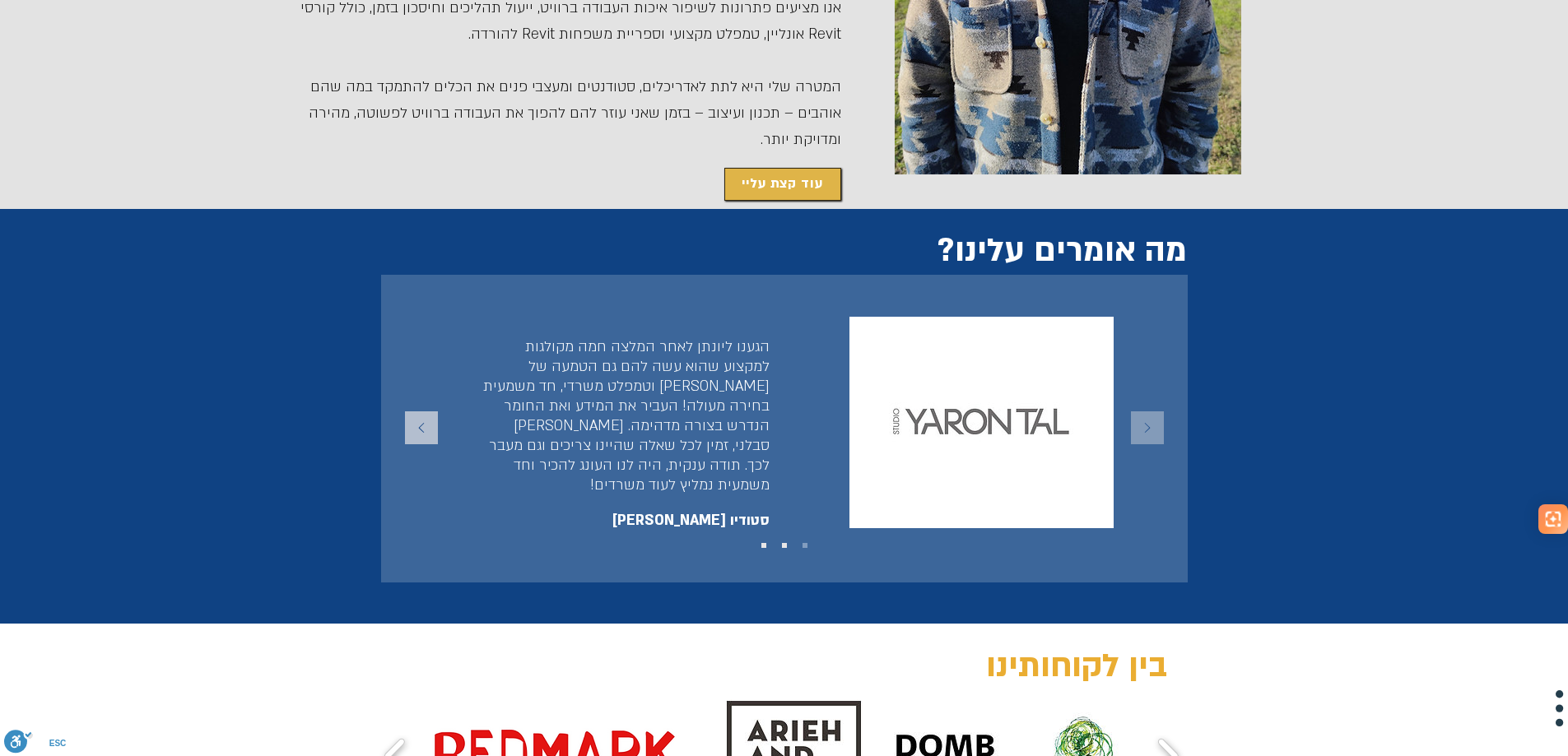
click at [1143, 412] on icon "הבא" at bounding box center [1146, 428] width 32 height 32
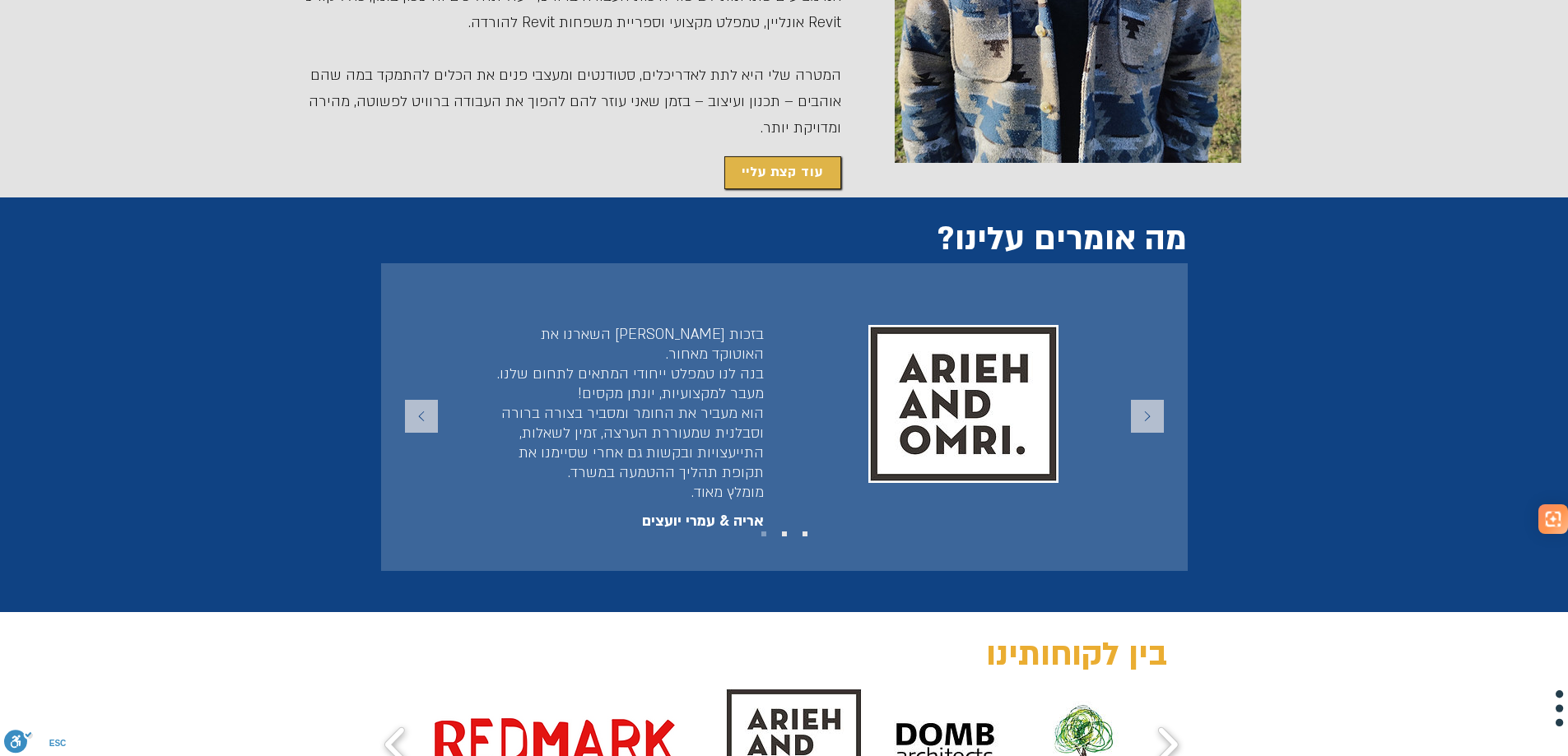
scroll to position [3045, 0]
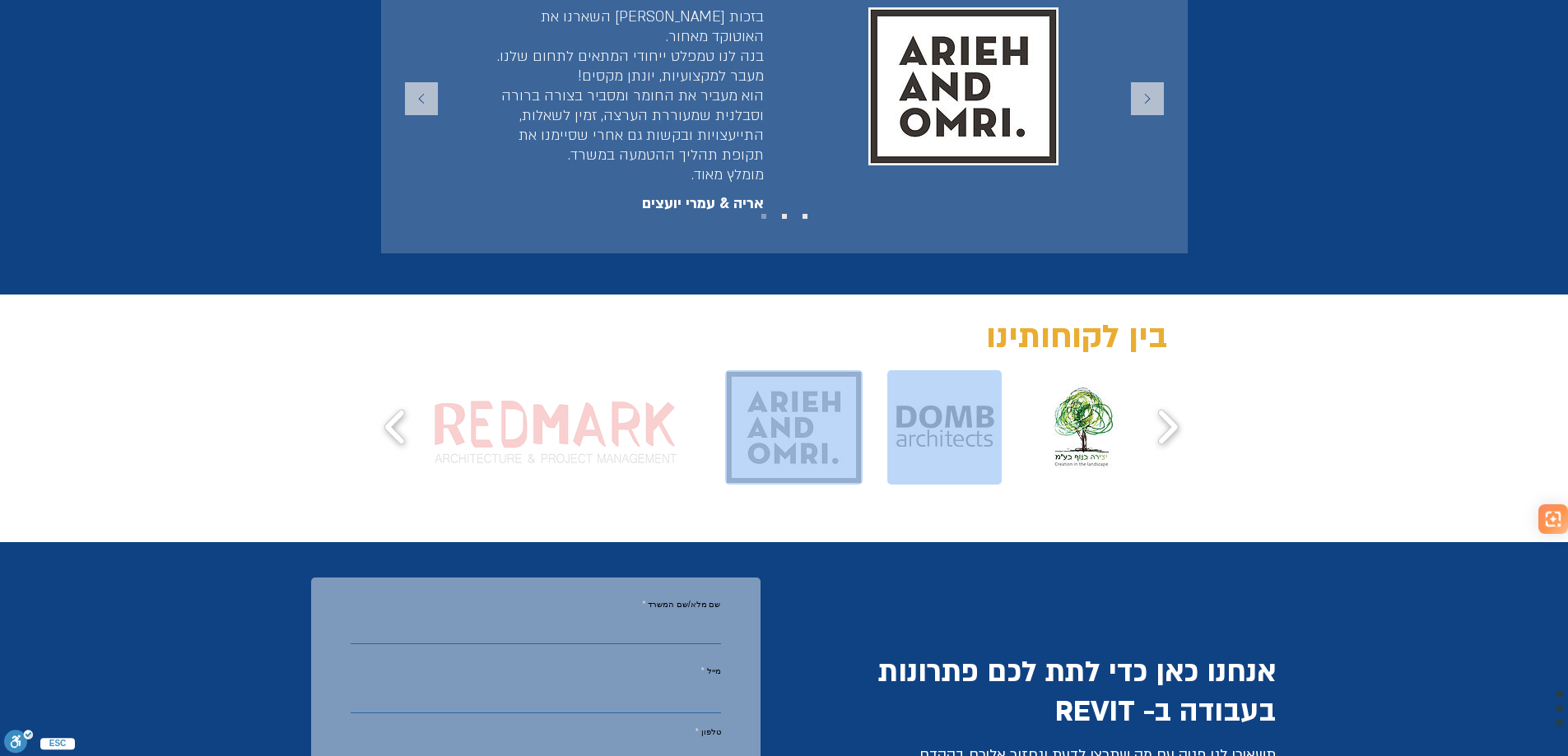
drag, startPoint x: 727, startPoint y: 341, endPoint x: 553, endPoint y: 357, distance: 174.7
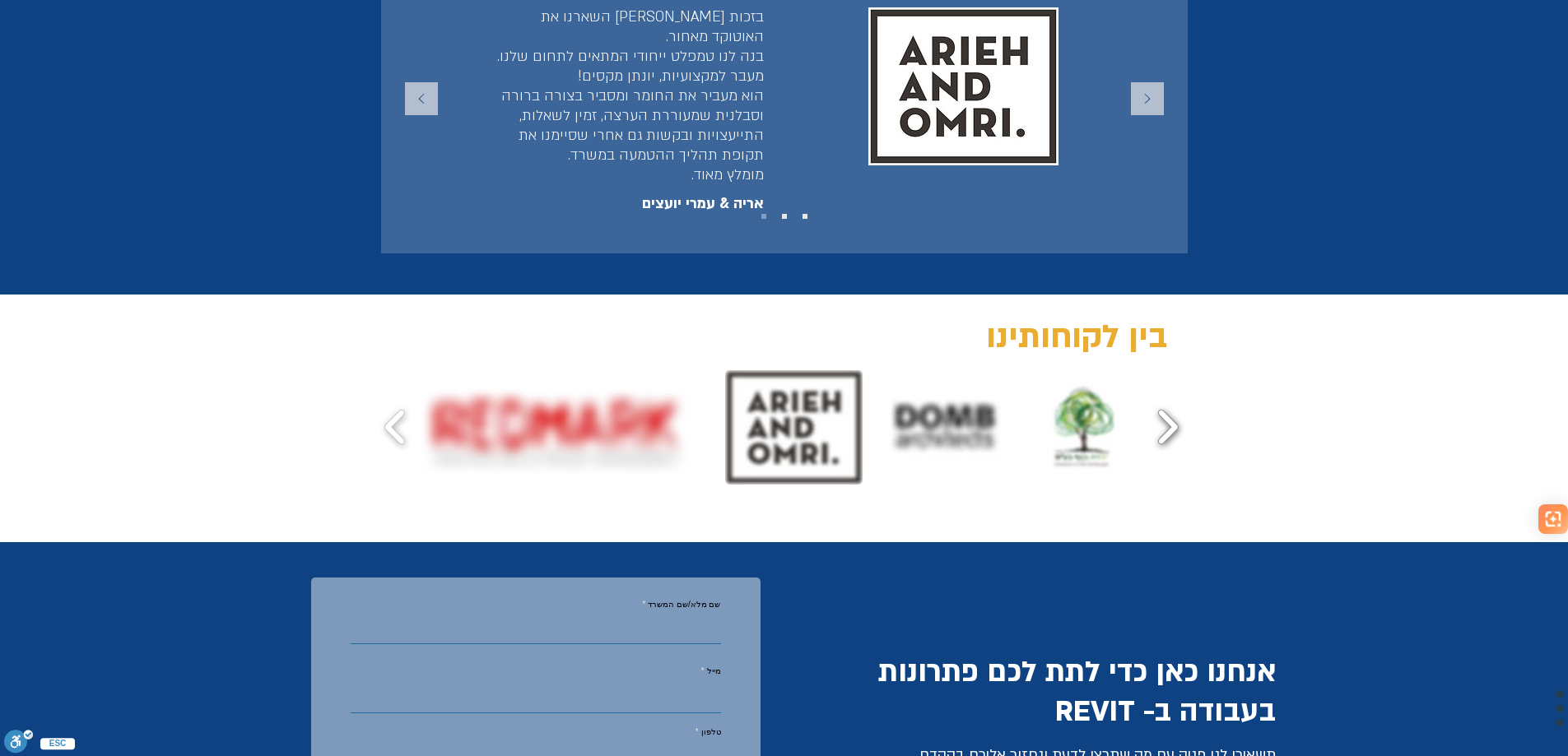
click at [1171, 392] on button "play forward" at bounding box center [1167, 426] width 37 height 68
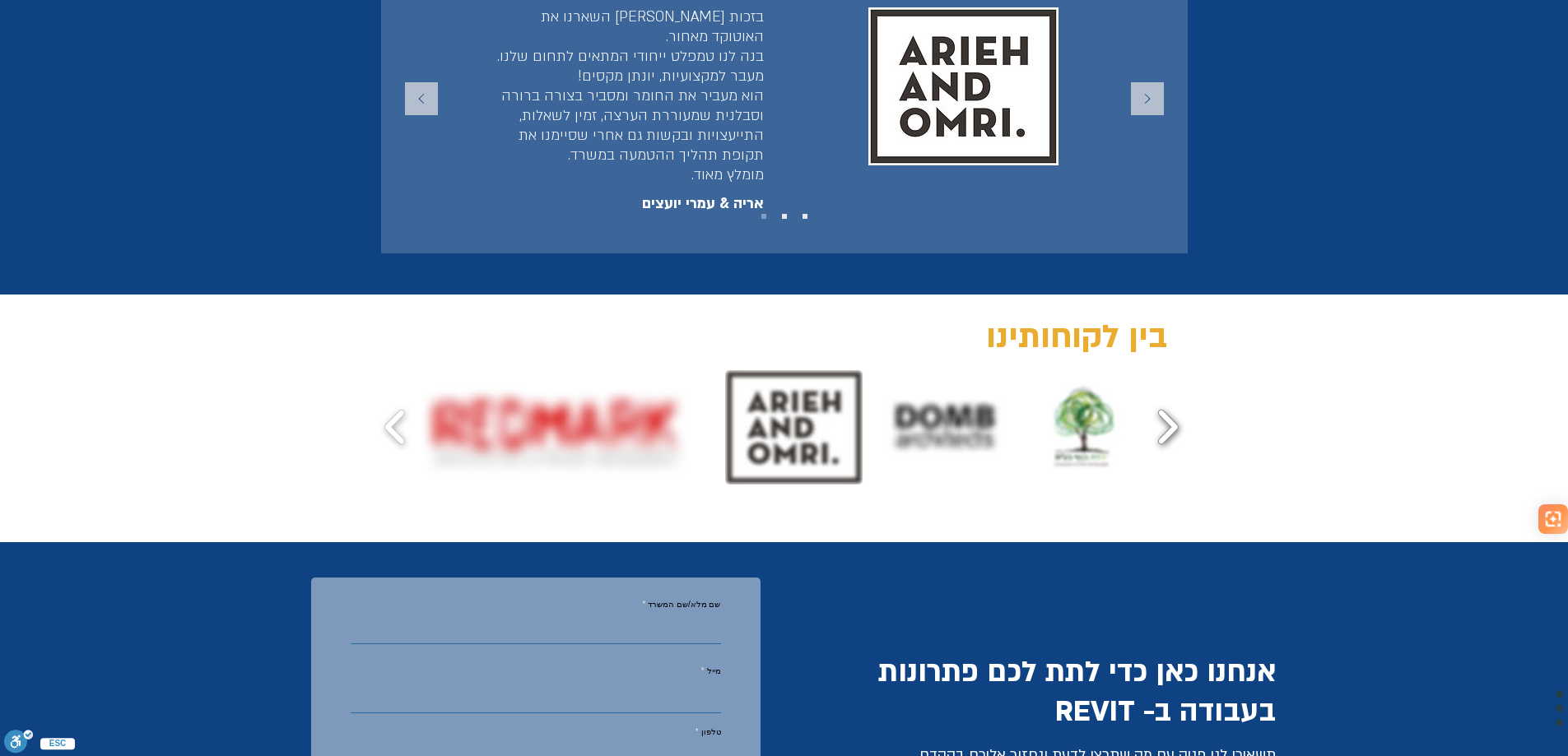
click at [1171, 392] on button "play forward" at bounding box center [1167, 426] width 37 height 68
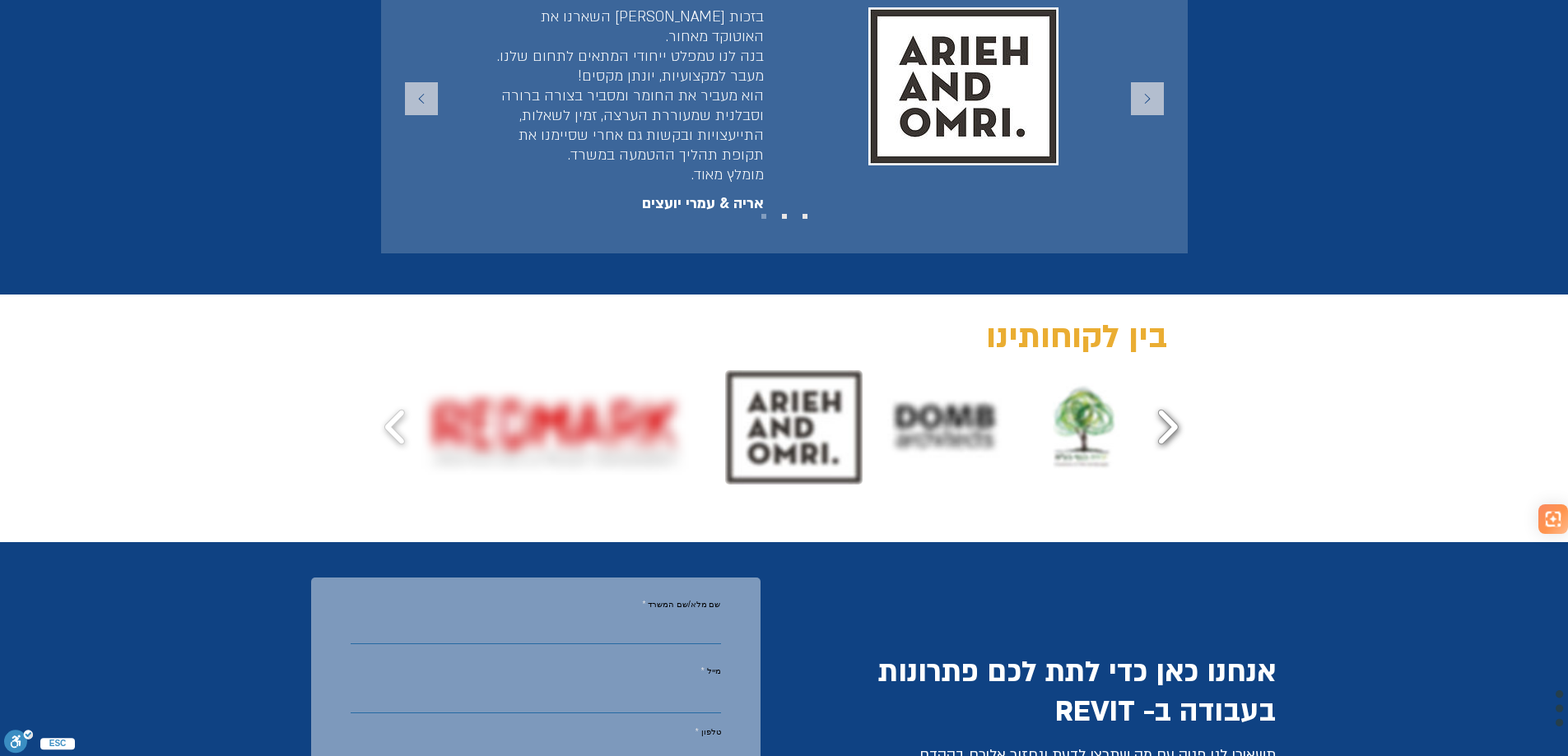
click at [1171, 392] on button "play forward" at bounding box center [1167, 426] width 37 height 68
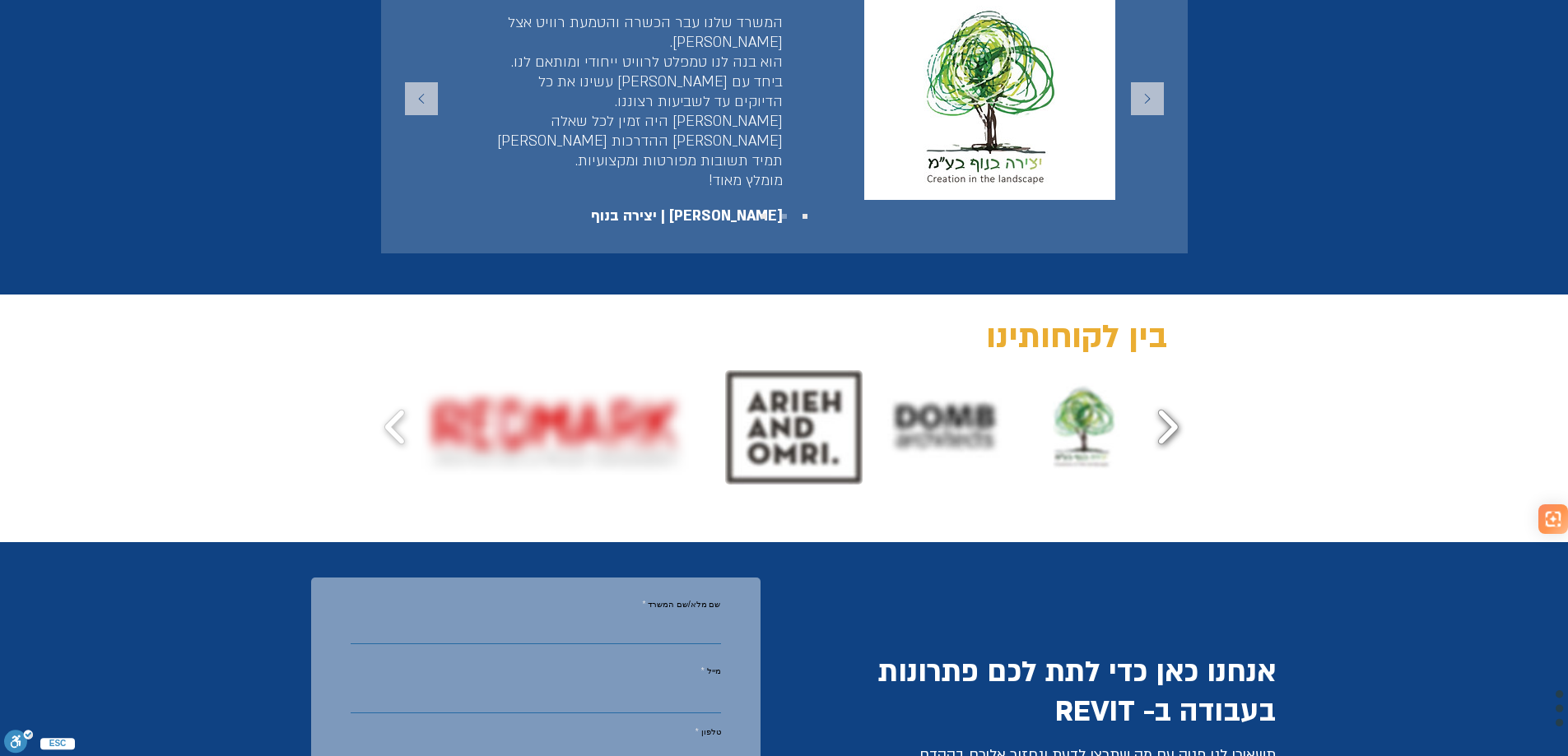
click at [1171, 392] on button "play forward" at bounding box center [1167, 426] width 37 height 68
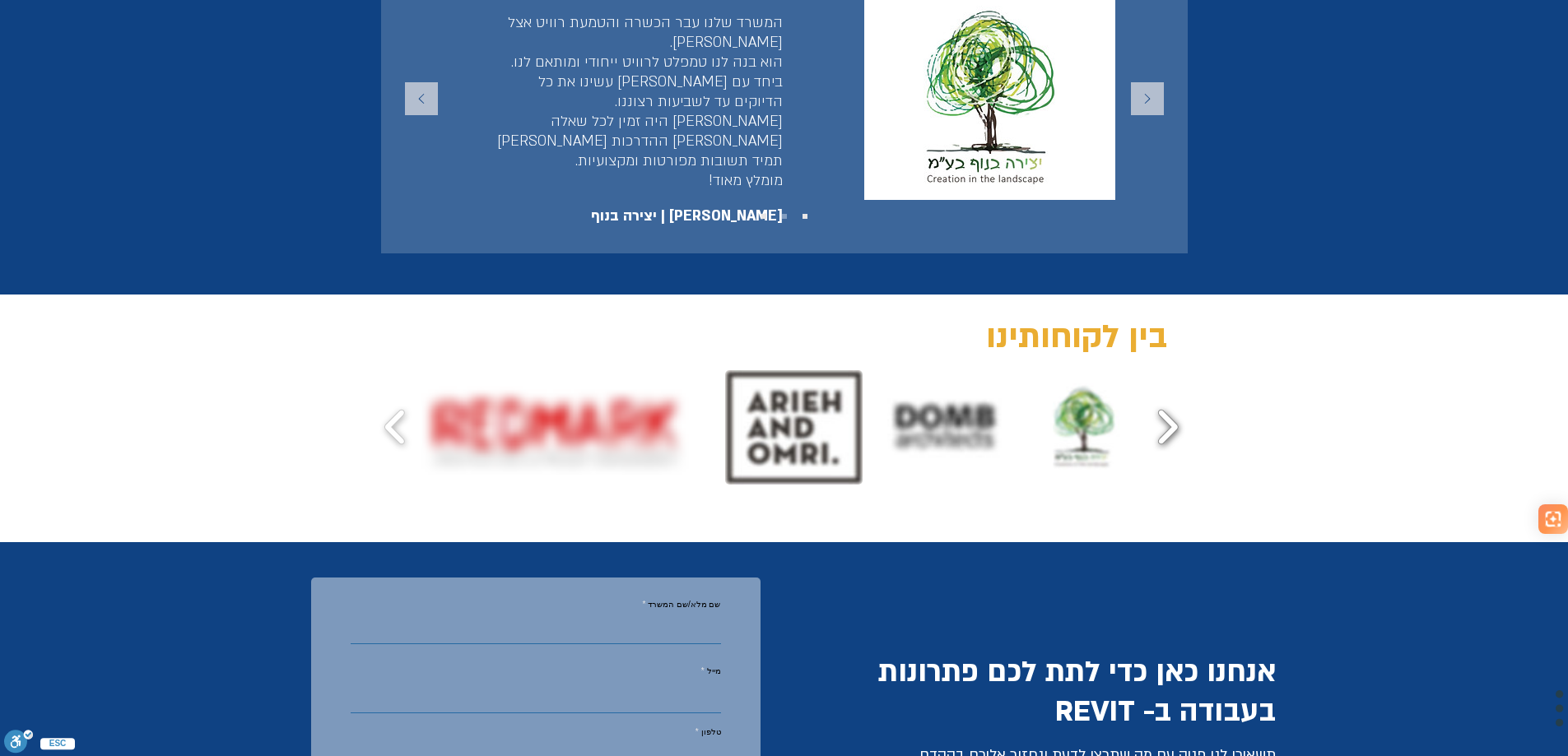
click at [1171, 392] on button "play forward" at bounding box center [1167, 426] width 37 height 68
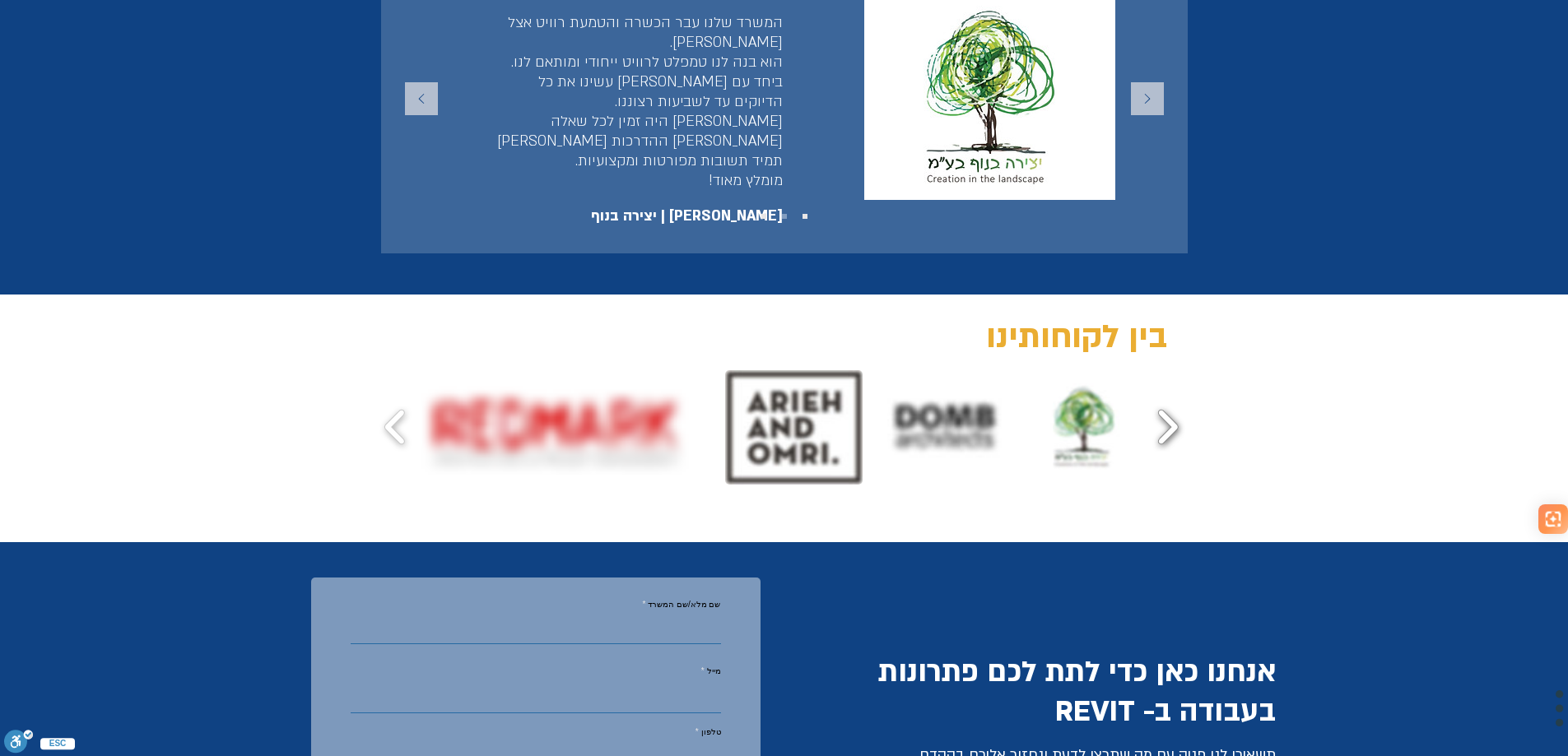
click at [1171, 392] on button "play forward" at bounding box center [1167, 426] width 37 height 68
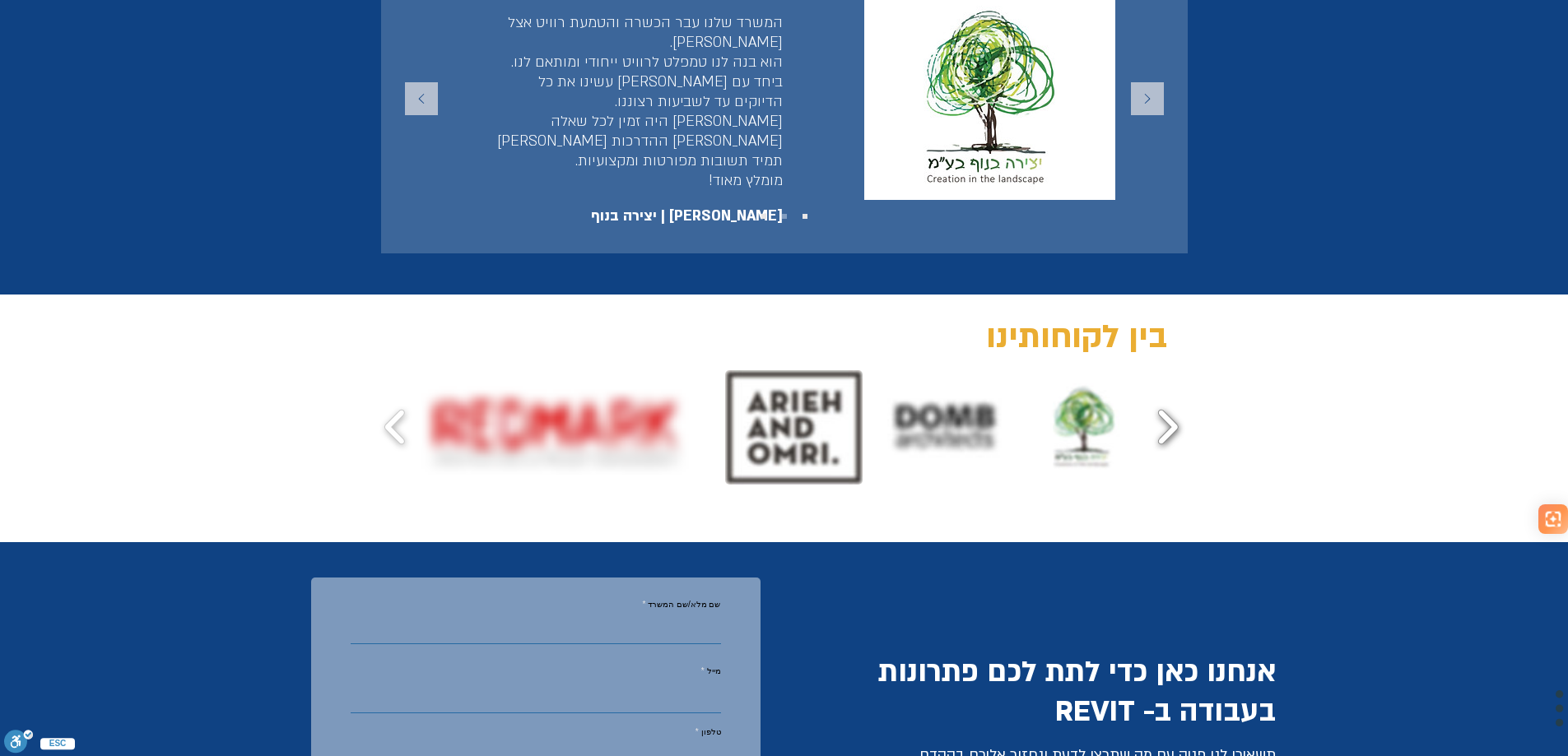
click at [1171, 392] on button "play forward" at bounding box center [1167, 426] width 37 height 68
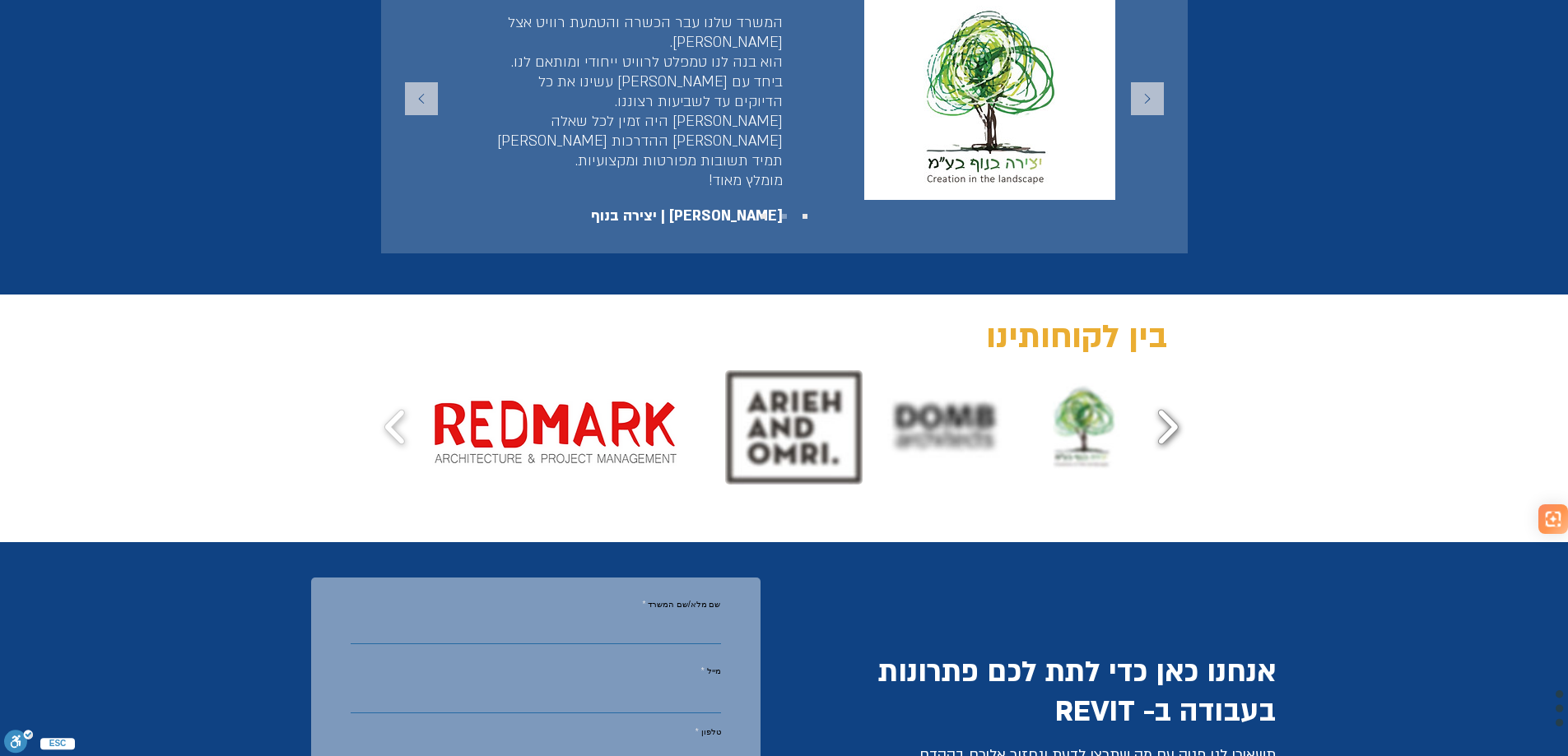
click at [1171, 392] on button "play forward" at bounding box center [1167, 426] width 37 height 68
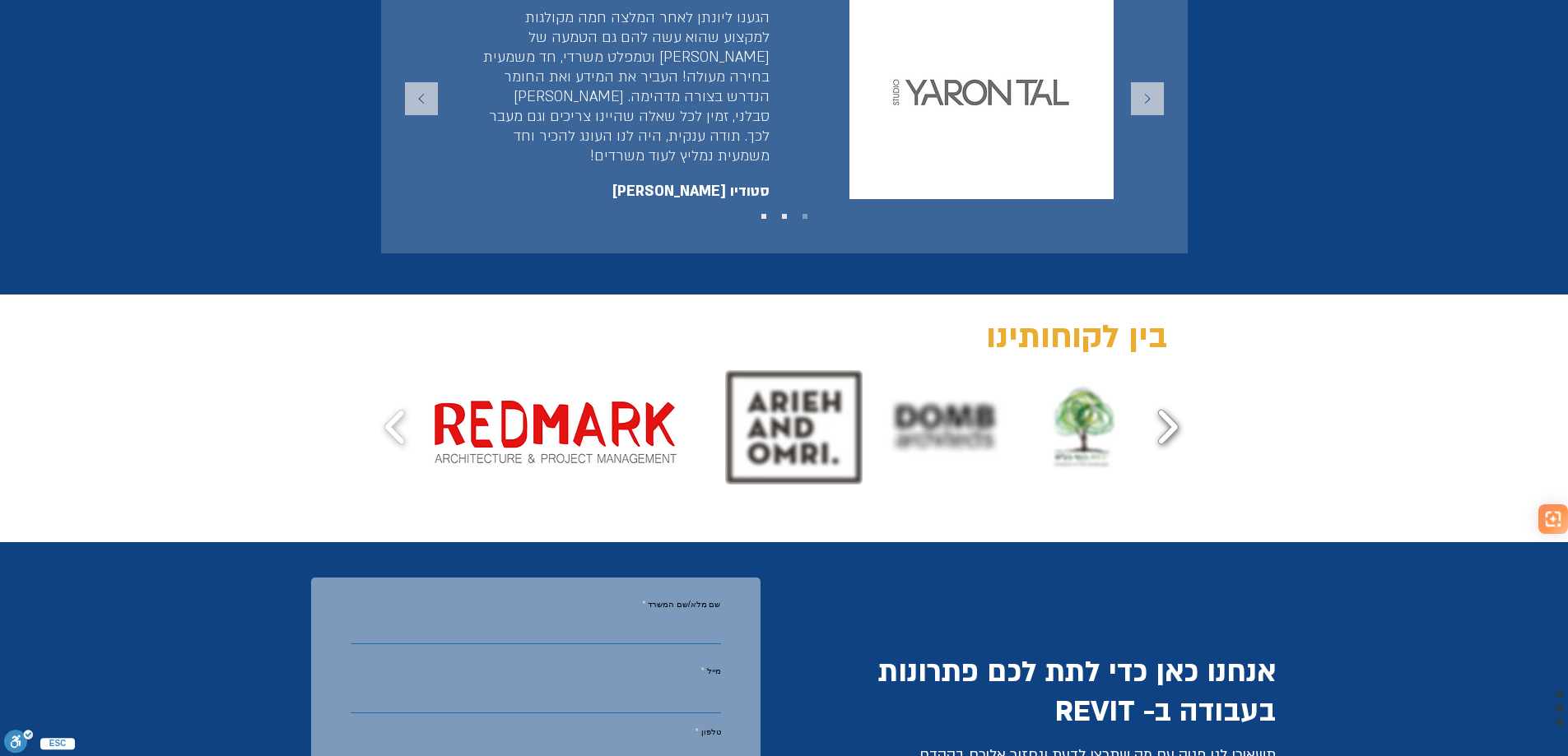
click at [1171, 392] on button "play forward" at bounding box center [1167, 426] width 37 height 68
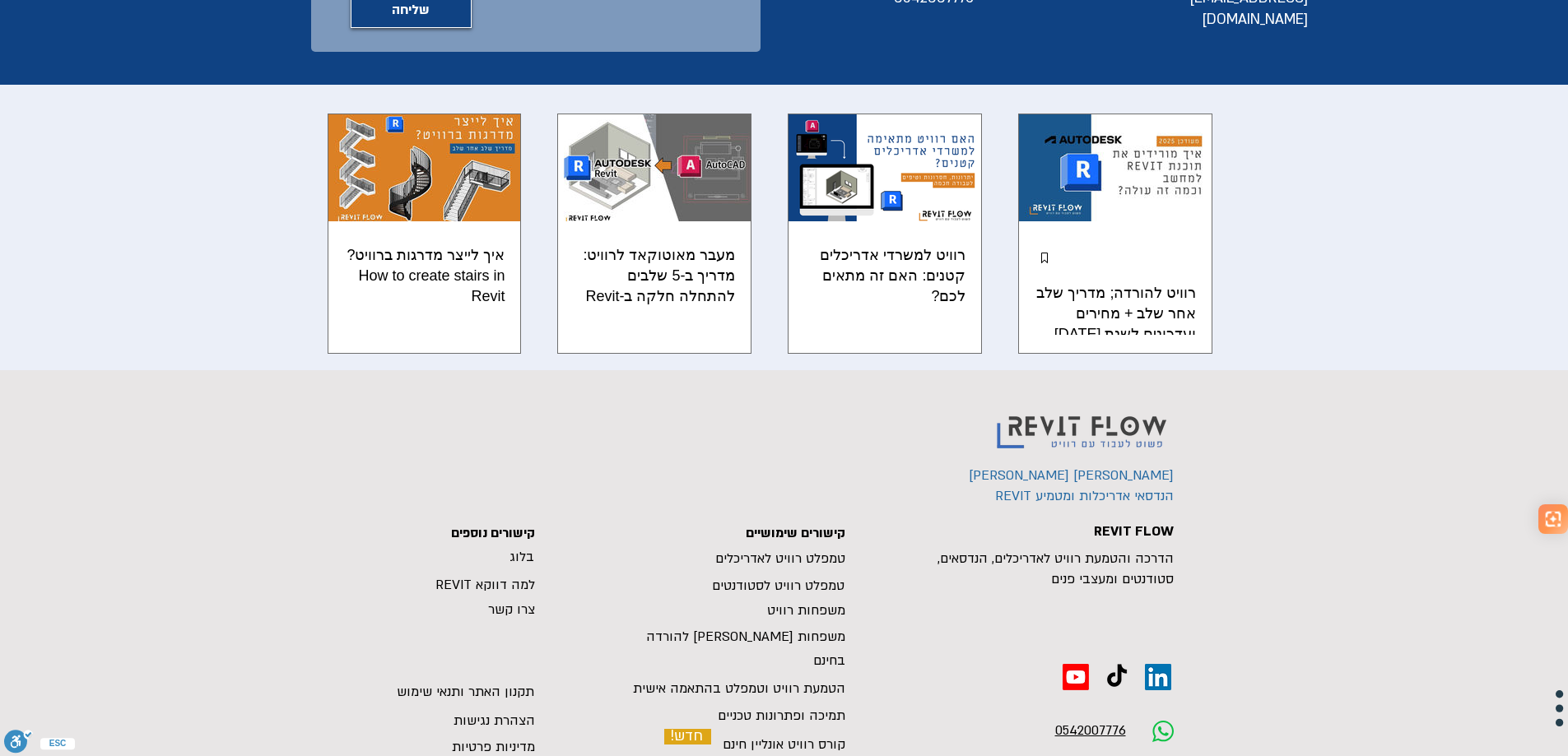
scroll to position [3950, 0]
click at [445, 245] on h2 "איך לייצר מדרגות ברוויט? How to create stairs in Revit" at bounding box center [424, 276] width 162 height 63
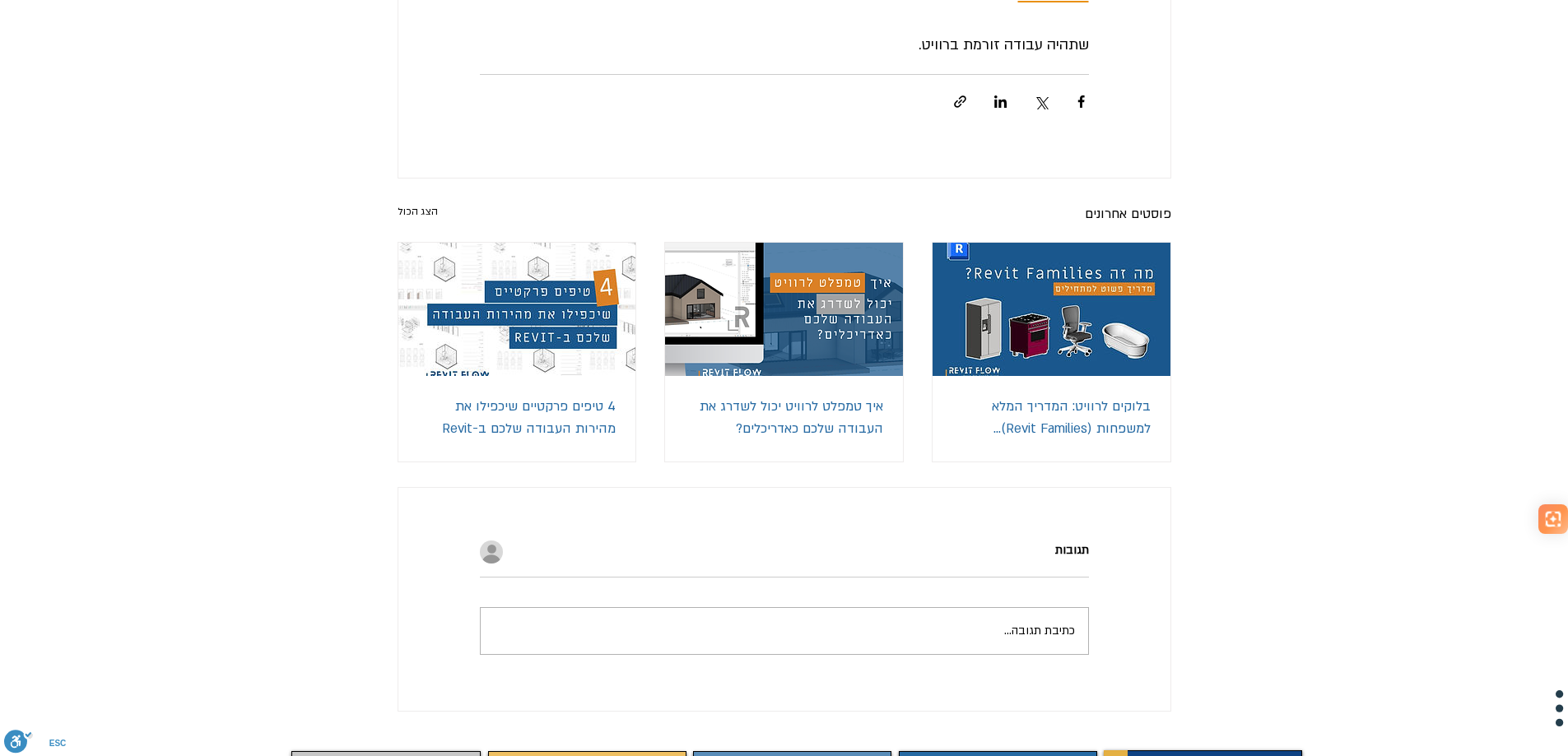
scroll to position [2386, 0]
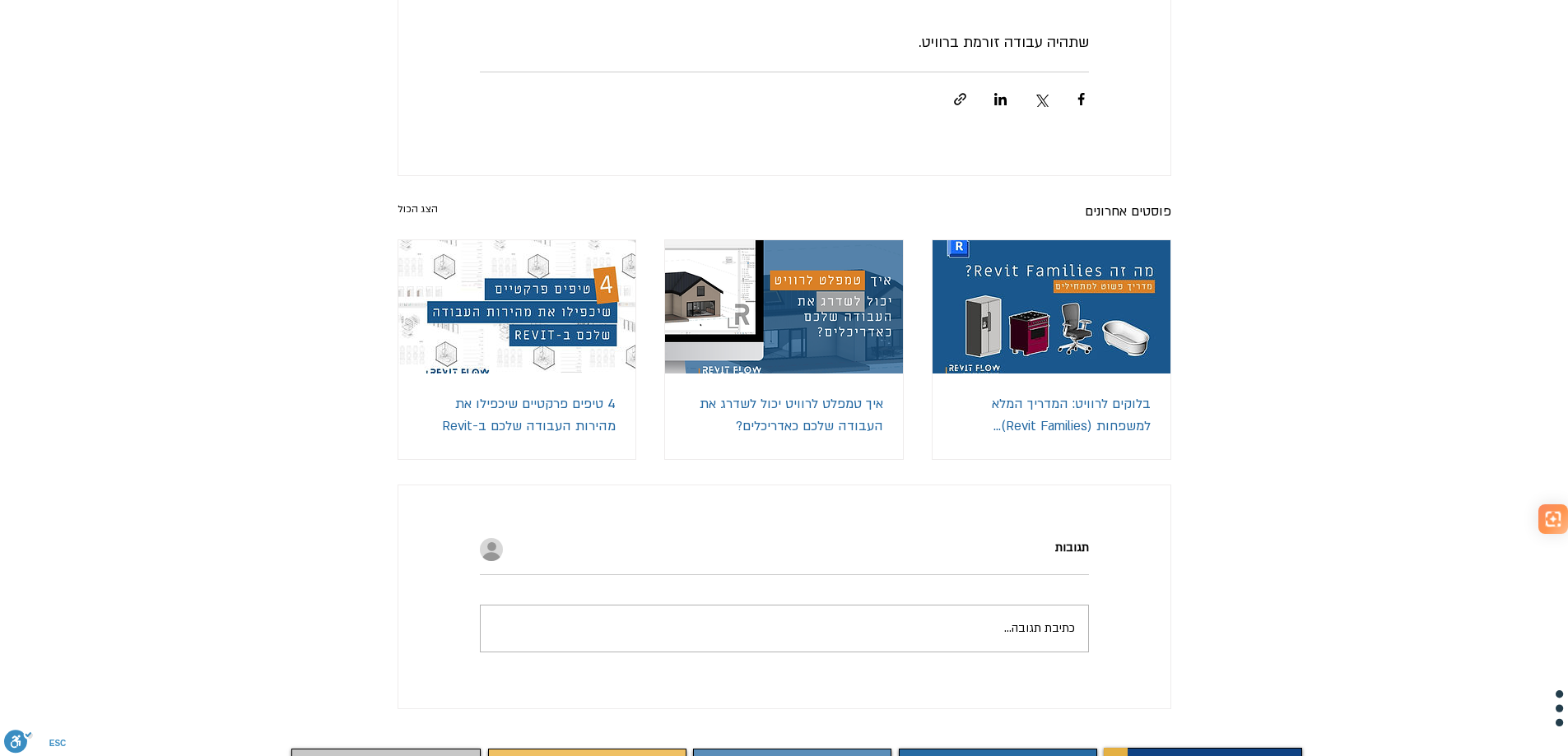
click at [490, 371] on img "איך לעבוד מהר ברוויט טמפלט לרוויט קורס רוויט" at bounding box center [516, 307] width 238 height 134
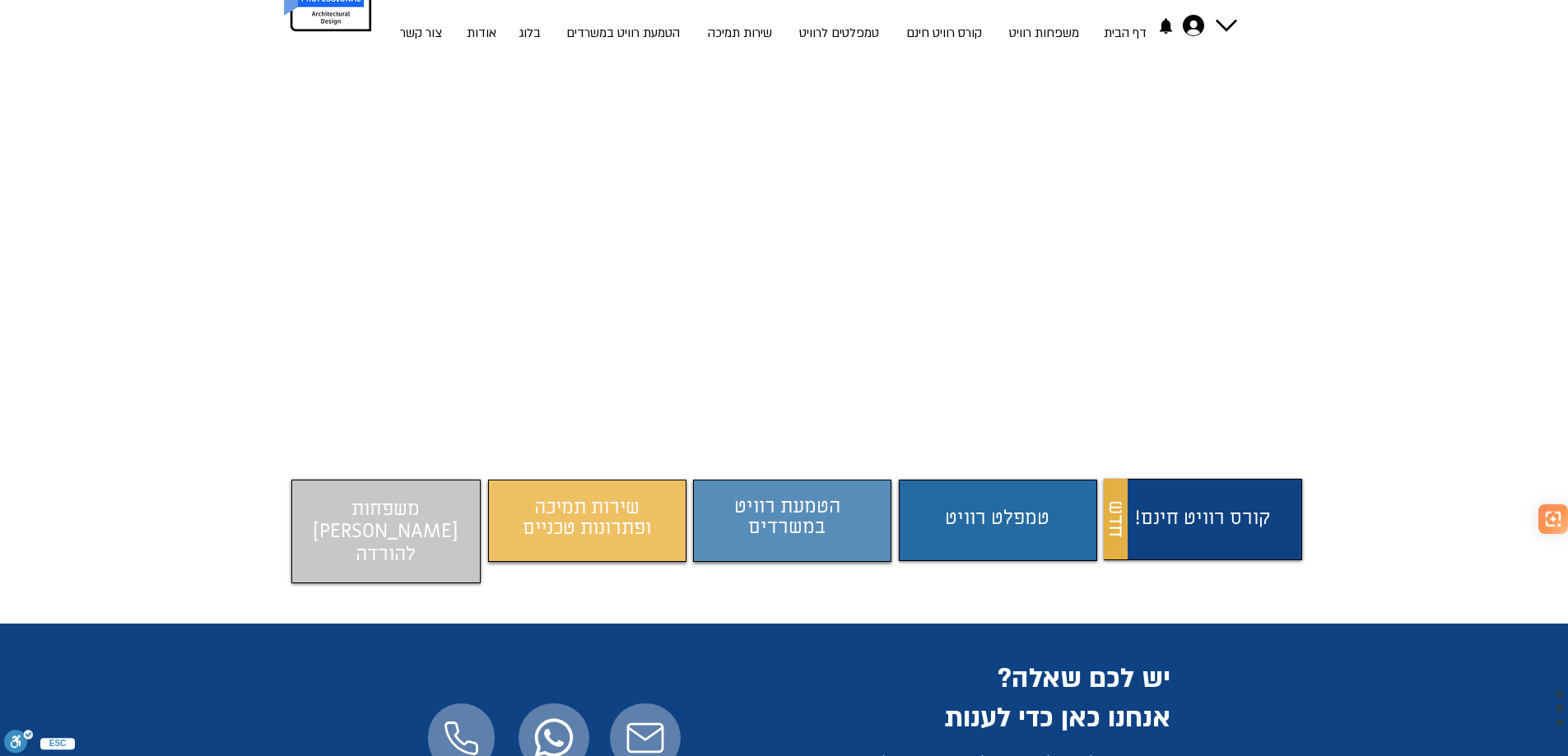
scroll to position [104, 0]
